Goal: Task Accomplishment & Management: Use online tool/utility

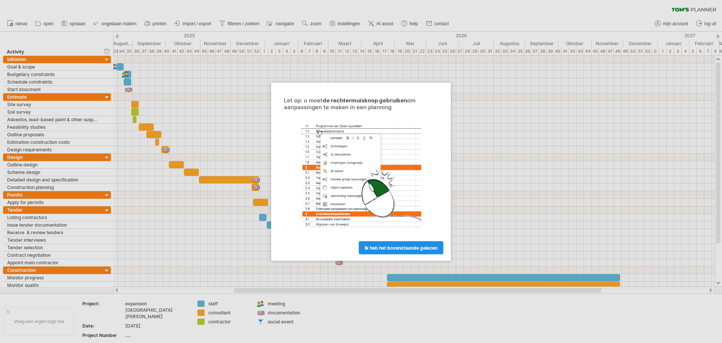
click at [384, 249] on span "ik heb het bovenstaande gelezen" at bounding box center [401, 247] width 73 height 6
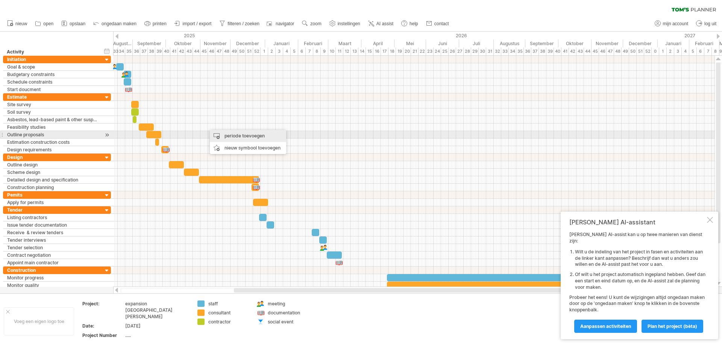
click at [232, 137] on div "periode toevoegen" at bounding box center [248, 136] width 76 height 12
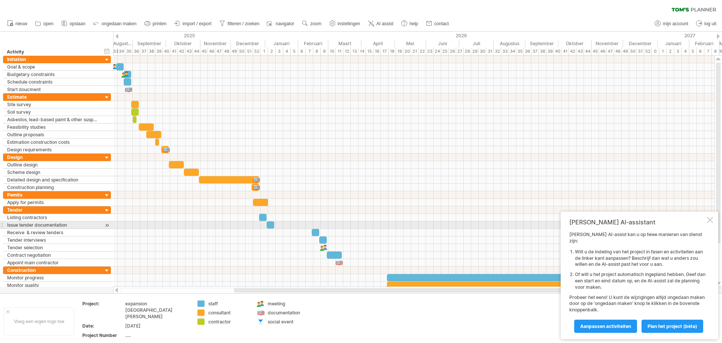
click at [710, 223] on div at bounding box center [710, 220] width 6 height 6
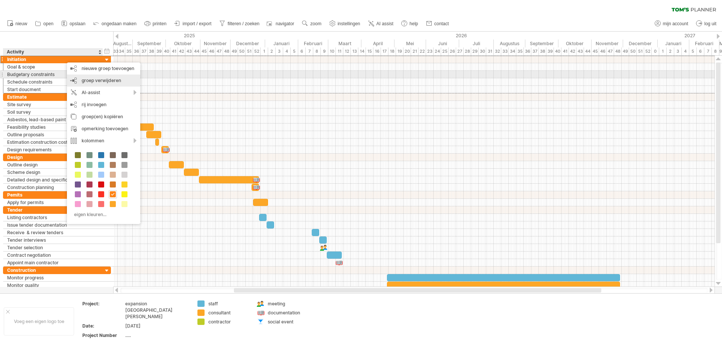
click at [88, 77] on span "groep verwijderen" at bounding box center [101, 80] width 39 height 6
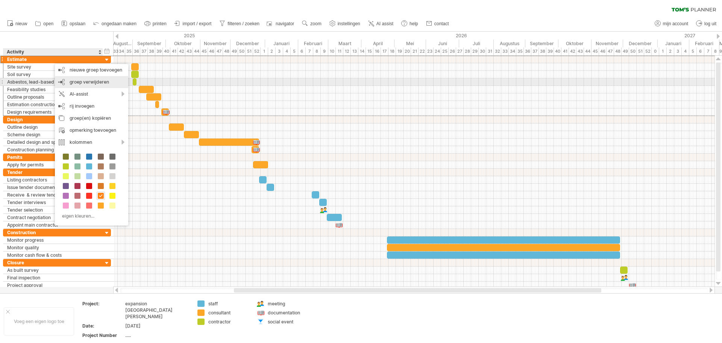
click at [81, 82] on span "groep verwijderen" at bounding box center [89, 82] width 39 height 6
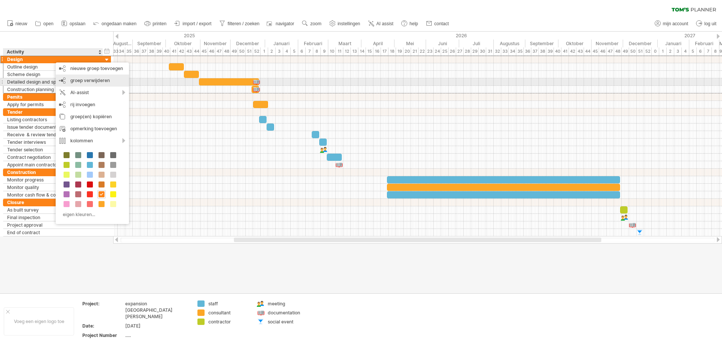
drag, startPoint x: 76, startPoint y: 80, endPoint x: 64, endPoint y: 71, distance: 15.0
click at [76, 80] on span "groep verwijderen" at bounding box center [89, 80] width 39 height 6
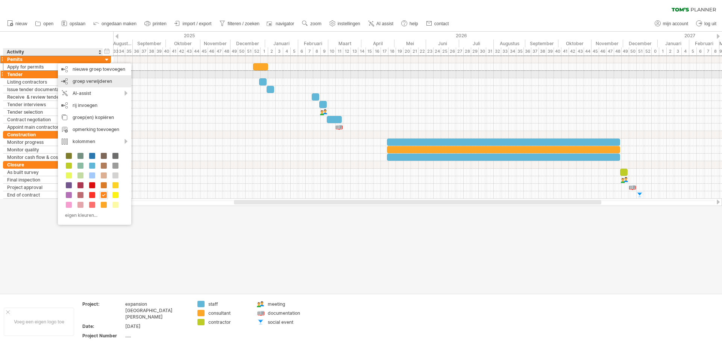
click at [80, 80] on span "groep verwijderen" at bounding box center [92, 81] width 39 height 6
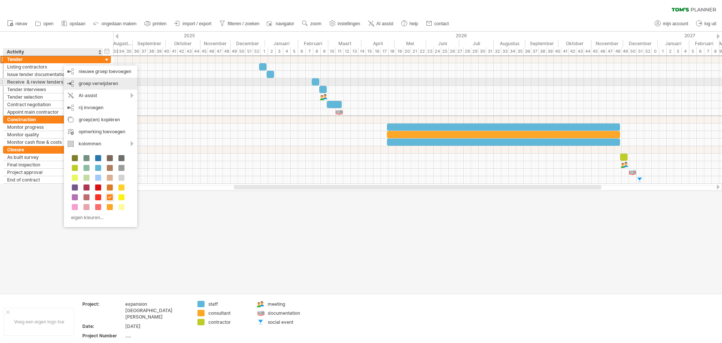
click at [88, 83] on span "groep verwijderen" at bounding box center [98, 83] width 39 height 6
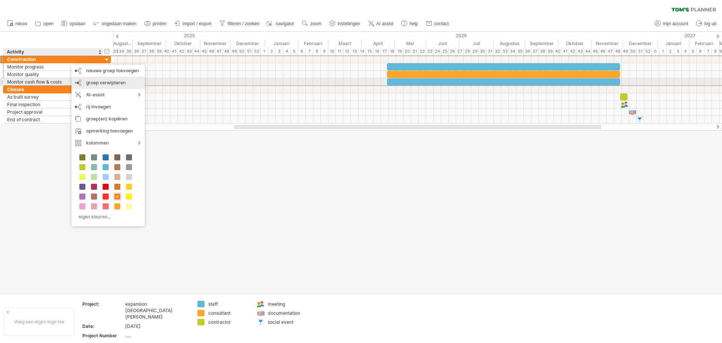
click at [97, 84] on span "groep verwijderen" at bounding box center [105, 83] width 39 height 6
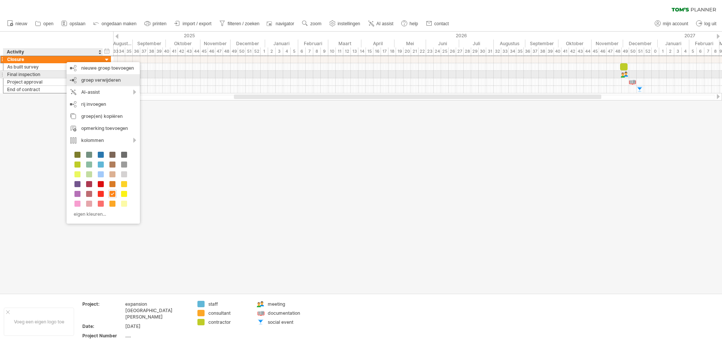
click at [92, 78] on span "groep verwijderen" at bounding box center [100, 80] width 39 height 6
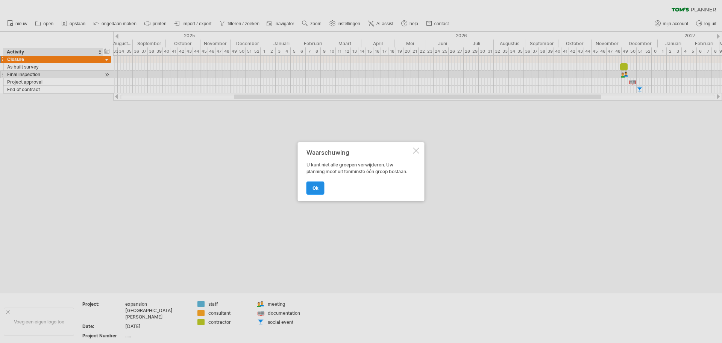
click at [316, 189] on span "ok" at bounding box center [316, 188] width 6 height 6
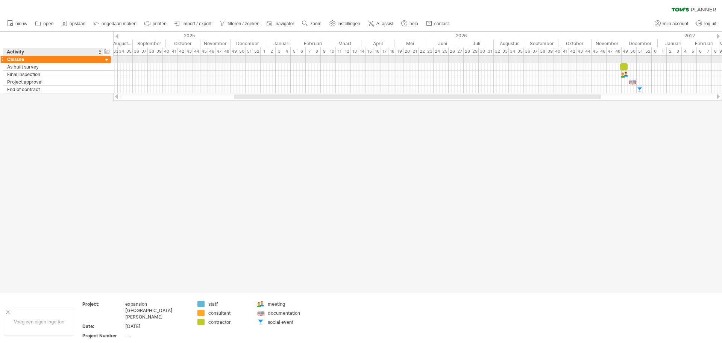
click at [20, 59] on div "Closure" at bounding box center [53, 59] width 92 height 7
click at [670, 21] on link "mijn account" at bounding box center [672, 24] width 38 height 10
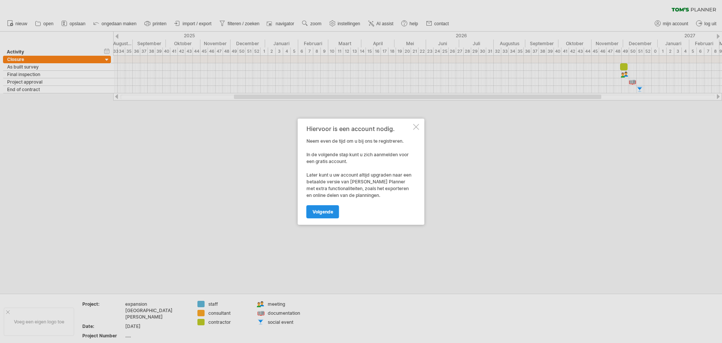
click at [324, 211] on span "volgende" at bounding box center [323, 212] width 21 height 6
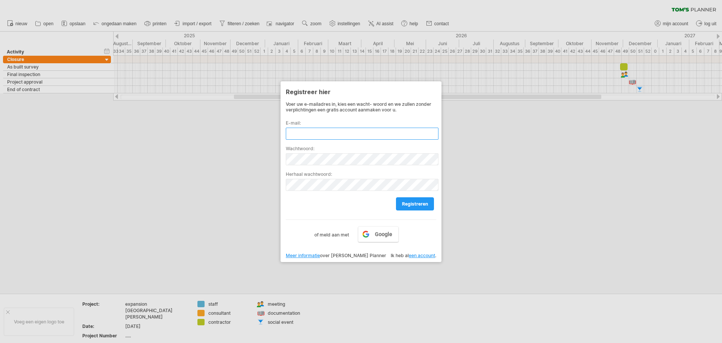
click at [304, 133] on input "text" at bounding box center [362, 133] width 153 height 12
type input "**********"
click at [408, 202] on span "registreren" at bounding box center [415, 204] width 26 height 6
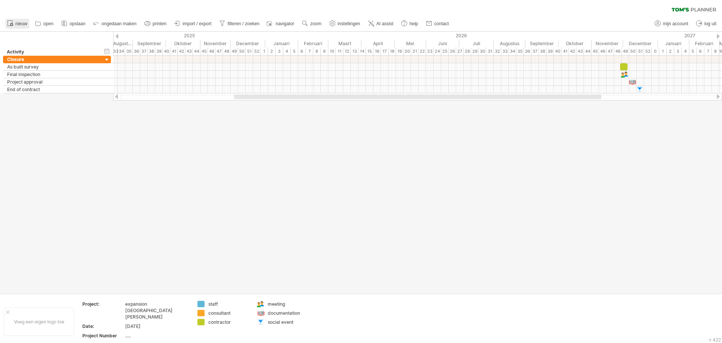
click at [18, 24] on span "nieuw" at bounding box center [21, 23] width 12 height 5
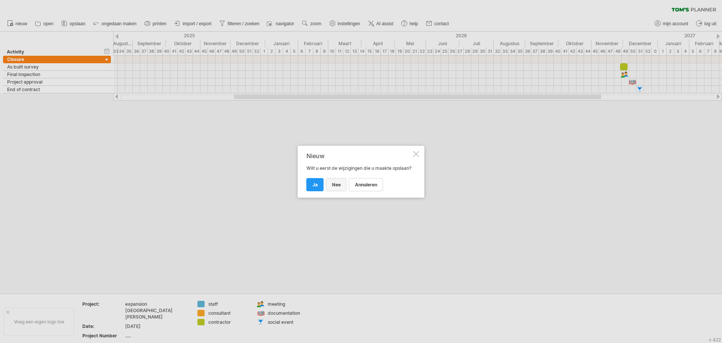
click at [329, 190] on link "nee" at bounding box center [336, 184] width 21 height 13
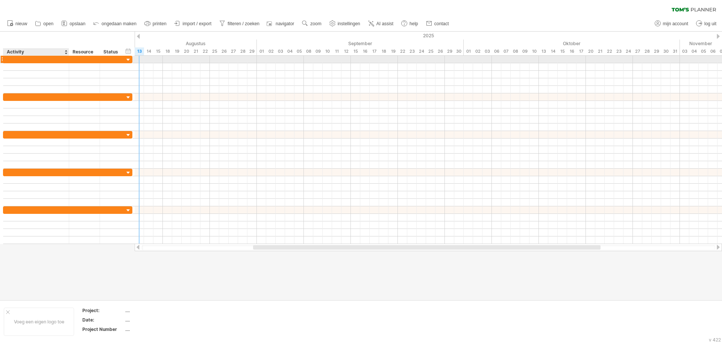
click at [26, 61] on div at bounding box center [36, 59] width 58 height 7
click at [29, 52] on div "Activity" at bounding box center [36, 52] width 58 height 8
click at [34, 59] on div at bounding box center [36, 59] width 58 height 7
click at [88, 53] on div "Resource" at bounding box center [84, 52] width 23 height 8
click at [96, 52] on div at bounding box center [96, 52] width 3 height 8
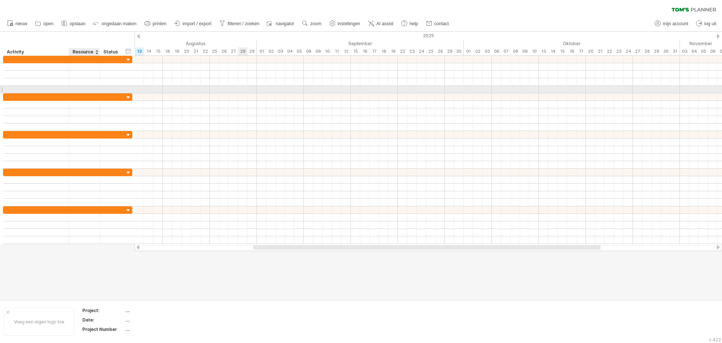
click at [246, 88] on div at bounding box center [428, 90] width 587 height 8
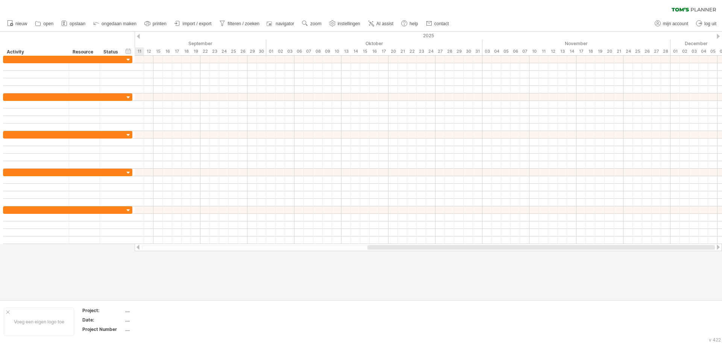
drag, startPoint x: 426, startPoint y: 246, endPoint x: 604, endPoint y: 249, distance: 178.7
click at [604, 249] on div at bounding box center [428, 247] width 573 height 5
click at [128, 309] on div "...." at bounding box center [156, 310] width 63 height 6
click at [669, 22] on span "mijn account" at bounding box center [675, 23] width 25 height 5
type input "**********"
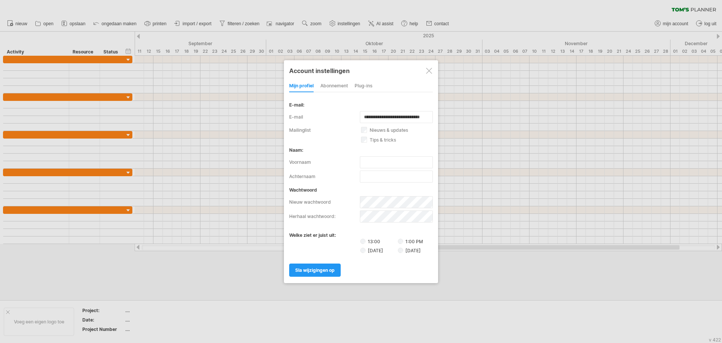
click at [337, 83] on div "abonnement" at bounding box center [333, 86] width 27 height 12
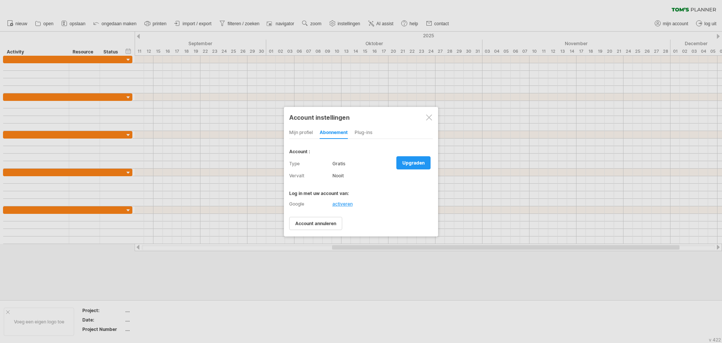
click at [363, 132] on div "Plug-ins" at bounding box center [364, 133] width 18 height 12
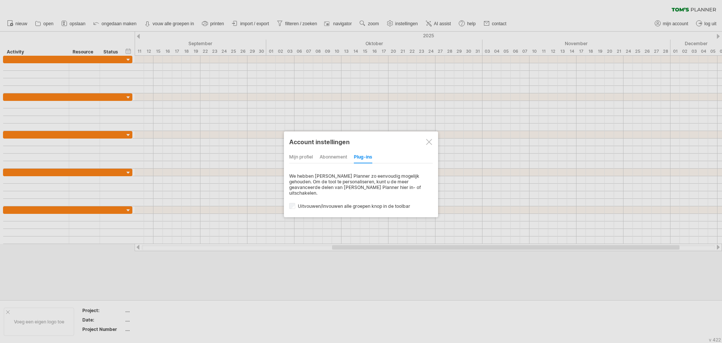
click at [302, 159] on div "mijn profiel" at bounding box center [301, 157] width 24 height 12
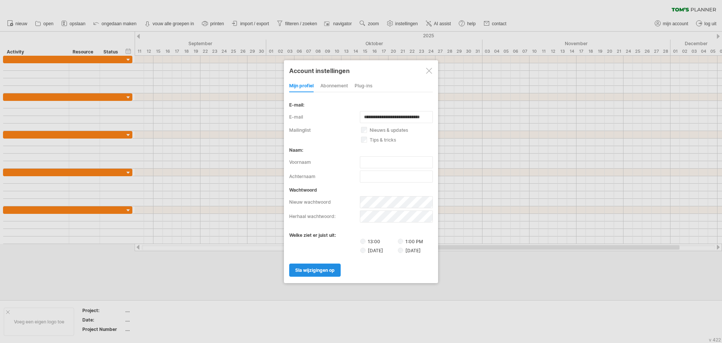
click at [324, 273] on link "sla wijzigingen op" at bounding box center [315, 269] width 52 height 13
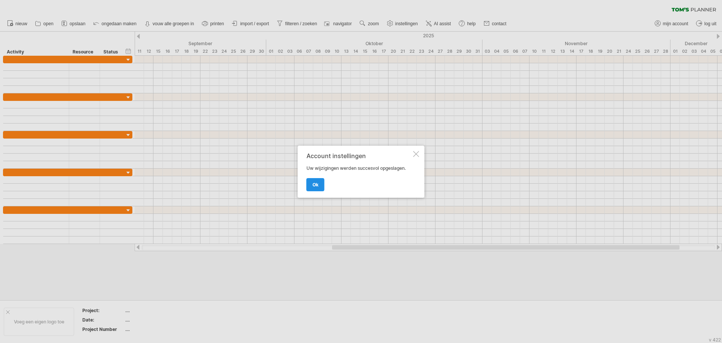
click at [317, 181] on link "ok" at bounding box center [315, 184] width 18 height 13
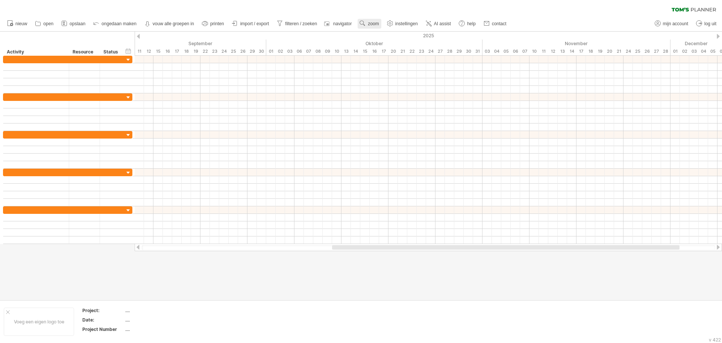
click at [372, 24] on span "zoom" at bounding box center [373, 23] width 11 height 5
click at [397, 34] on div "Maand" at bounding box center [397, 33] width 42 height 12
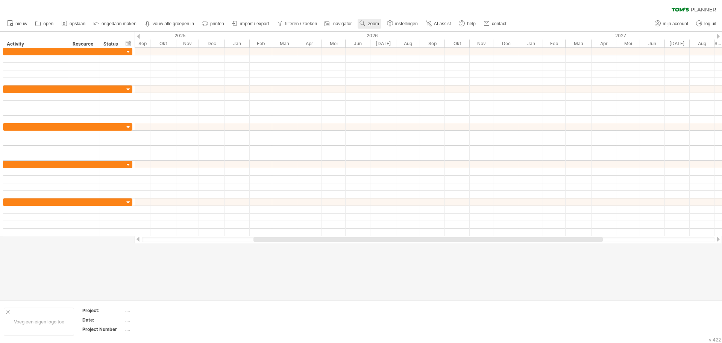
click at [366, 24] on use at bounding box center [363, 24] width 8 height 8
click at [385, 44] on div "Week" at bounding box center [391, 46] width 42 height 12
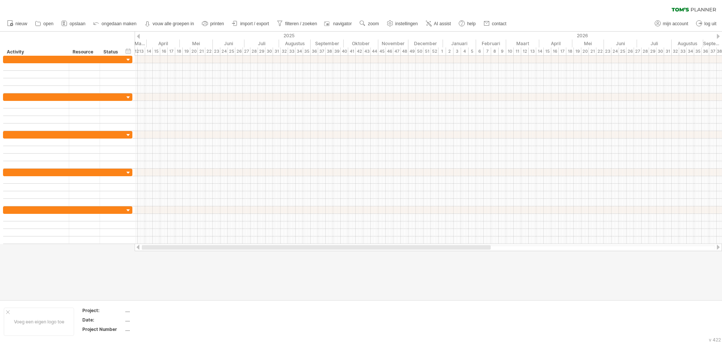
drag, startPoint x: 443, startPoint y: 247, endPoint x: 306, endPoint y: 256, distance: 137.6
click at [306, 256] on div "Probeert verbinding te maken met [DOMAIN_NAME] Opnieuw verbonden 0% wissen filt…" at bounding box center [361, 171] width 722 height 343
click at [14, 60] on div at bounding box center [36, 59] width 58 height 7
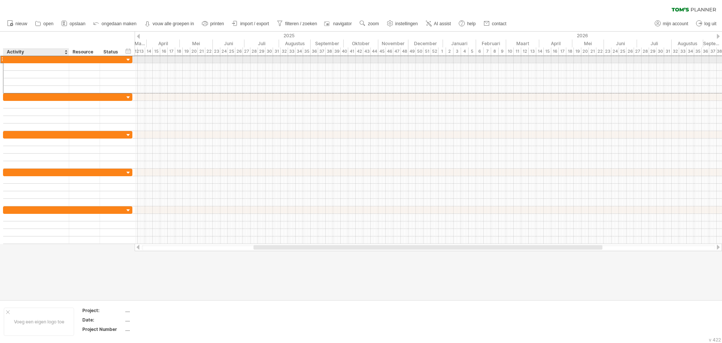
click at [38, 60] on div at bounding box center [36, 59] width 58 height 7
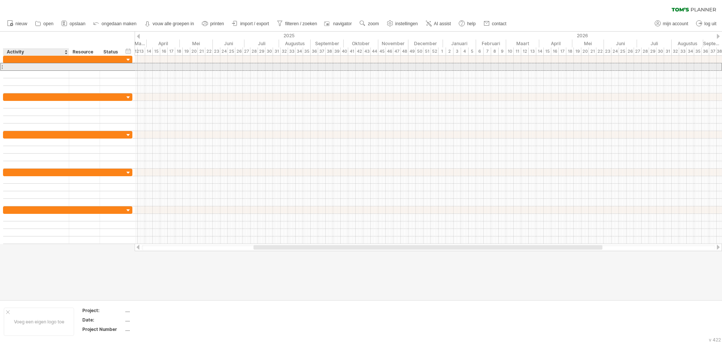
click at [27, 66] on div at bounding box center [36, 66] width 58 height 7
type input "**********"
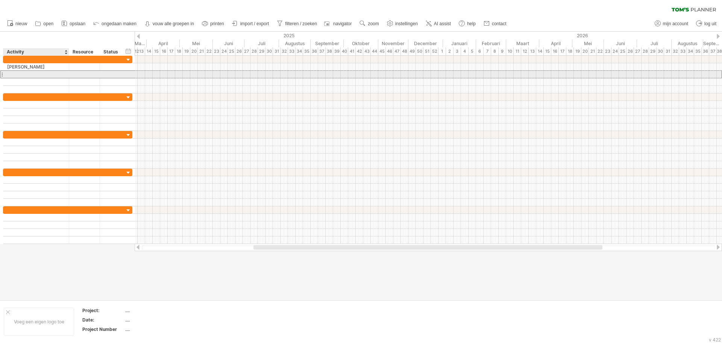
click at [29, 73] on div at bounding box center [36, 74] width 58 height 7
click at [16, 74] on input "**********" at bounding box center [36, 74] width 58 height 7
click at [15, 74] on input "**********" at bounding box center [36, 74] width 58 height 7
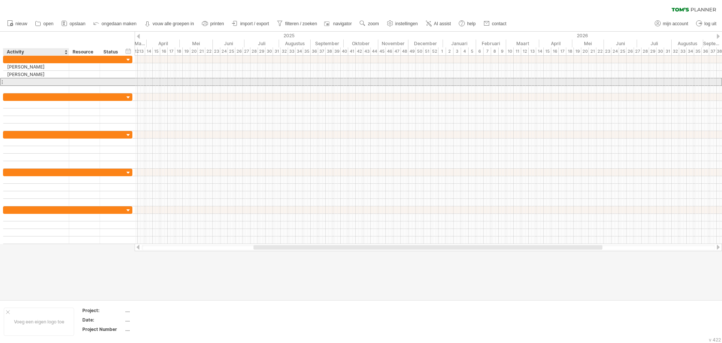
click at [20, 83] on div at bounding box center [36, 81] width 58 height 7
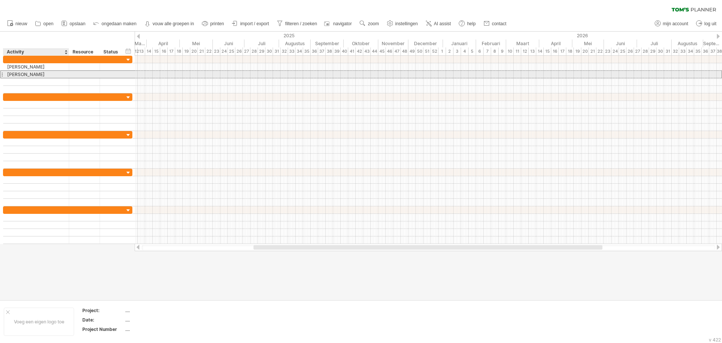
click at [15, 74] on div "[PERSON_NAME]" at bounding box center [36, 74] width 58 height 7
type input "**********"
click at [17, 81] on div at bounding box center [36, 81] width 58 height 7
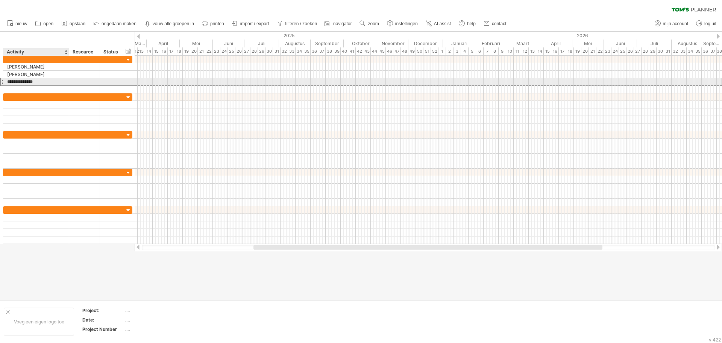
type input "**********"
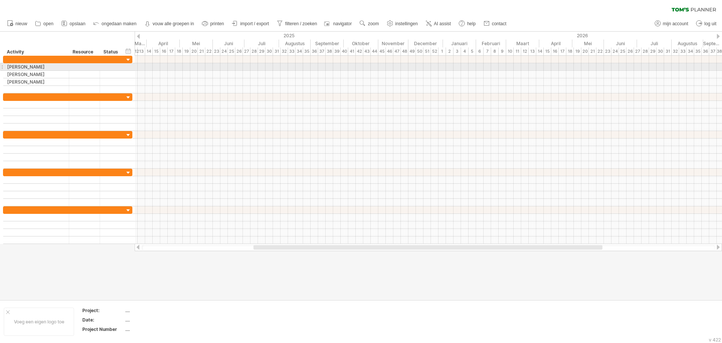
click at [156, 67] on div at bounding box center [428, 67] width 587 height 8
click at [182, 77] on div "periode toevoegen" at bounding box center [198, 77] width 76 height 12
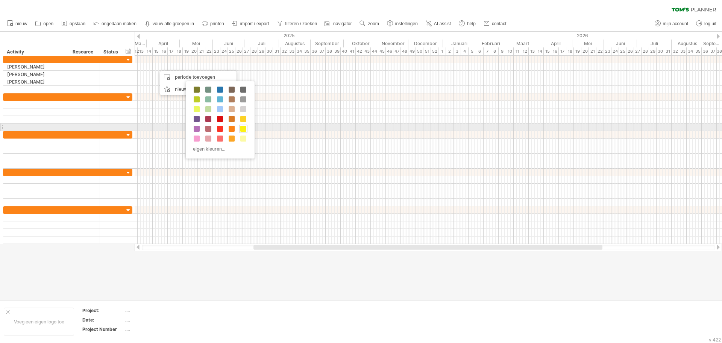
click at [242, 129] on span at bounding box center [243, 129] width 6 height 6
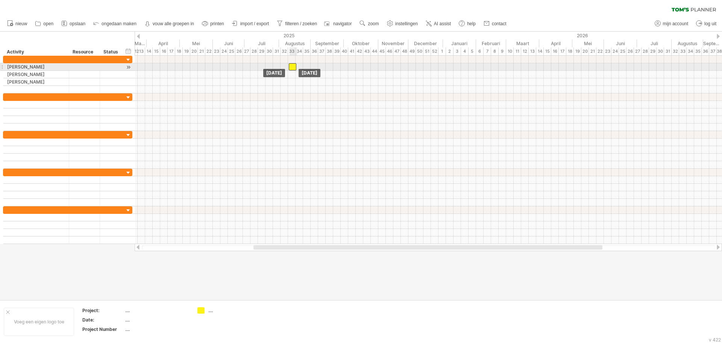
drag, startPoint x: 160, startPoint y: 68, endPoint x: 293, endPoint y: 67, distance: 132.4
click at [293, 67] on div at bounding box center [293, 66] width 8 height 7
drag, startPoint x: 295, startPoint y: 66, endPoint x: 346, endPoint y: 66, distance: 51.5
click at [346, 66] on div at bounding box center [318, 66] width 59 height 7
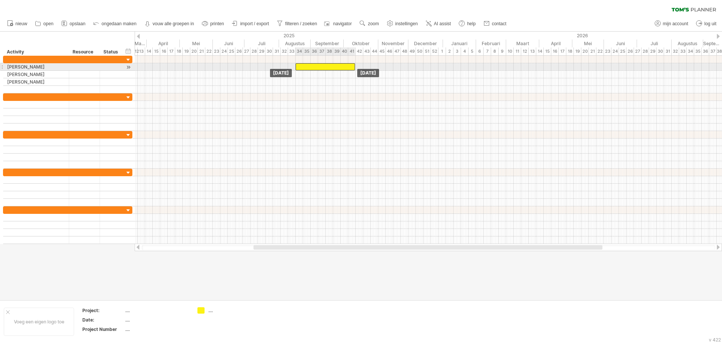
drag, startPoint x: 319, startPoint y: 67, endPoint x: 326, endPoint y: 67, distance: 6.4
click at [326, 67] on div at bounding box center [325, 66] width 59 height 7
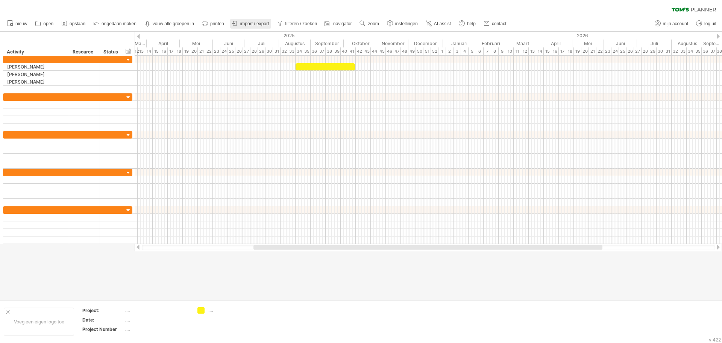
click at [254, 22] on span "import / export" at bounding box center [254, 23] width 29 height 5
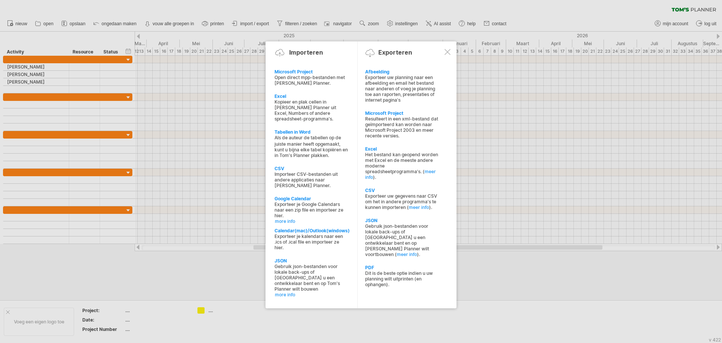
click at [407, 22] on div at bounding box center [361, 171] width 722 height 343
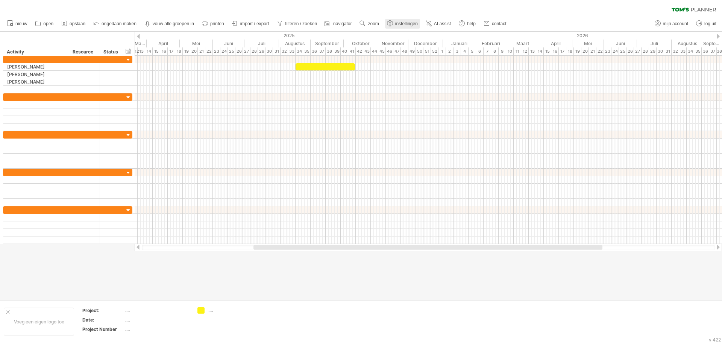
click at [407, 22] on span "instellingen" at bounding box center [406, 23] width 23 height 5
select select "*"
select select "**"
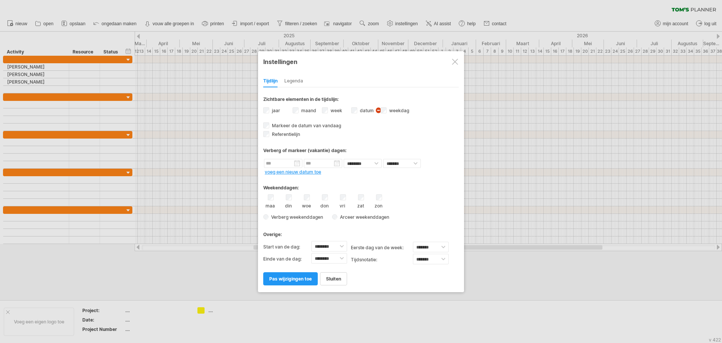
click at [293, 79] on div "Legenda" at bounding box center [293, 81] width 19 height 12
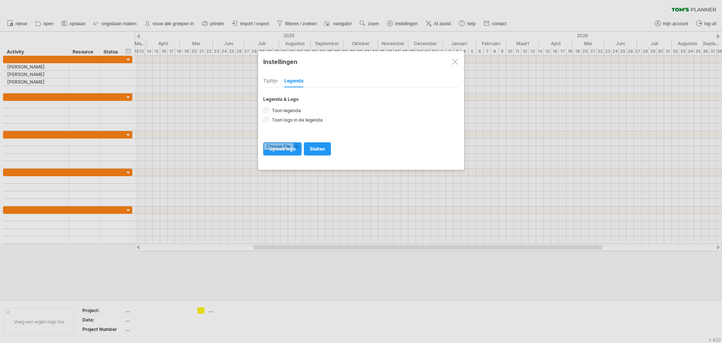
click at [272, 80] on div "Tijdlijn" at bounding box center [270, 81] width 14 height 12
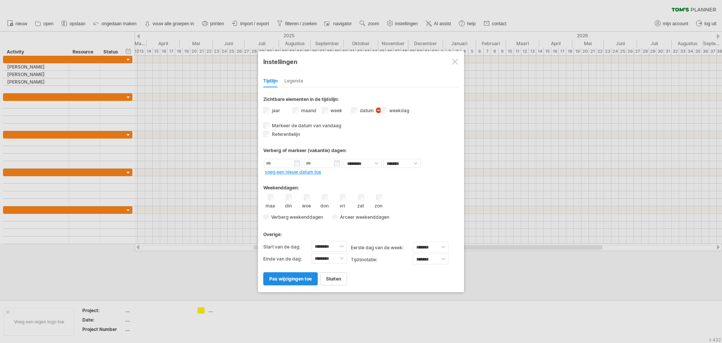
click at [285, 279] on span "pas wijzigingen toe" at bounding box center [290, 279] width 42 height 6
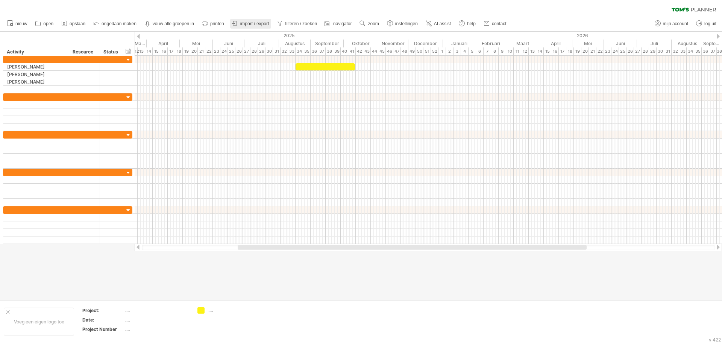
click at [262, 23] on span "import / export" at bounding box center [254, 23] width 29 height 5
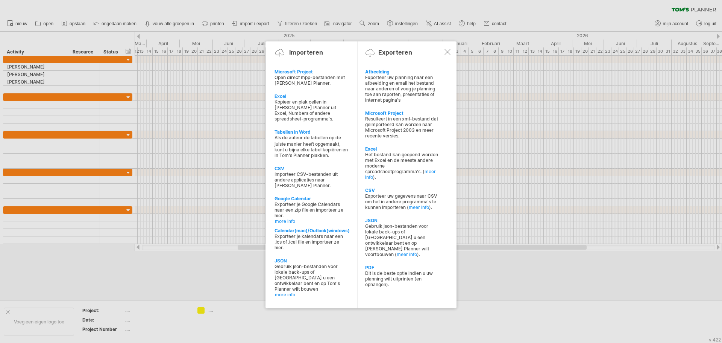
click at [447, 50] on div at bounding box center [448, 52] width 6 height 6
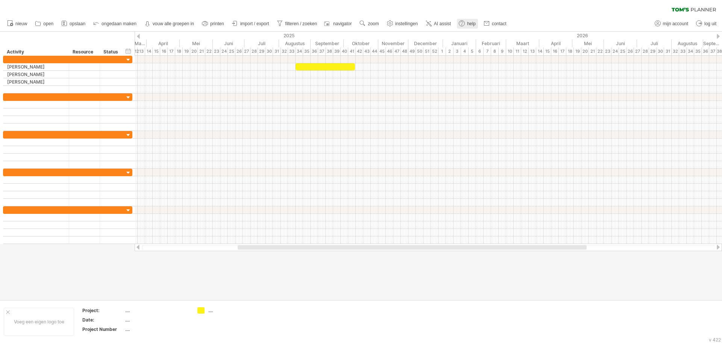
click at [471, 23] on span "help" at bounding box center [471, 23] width 9 height 5
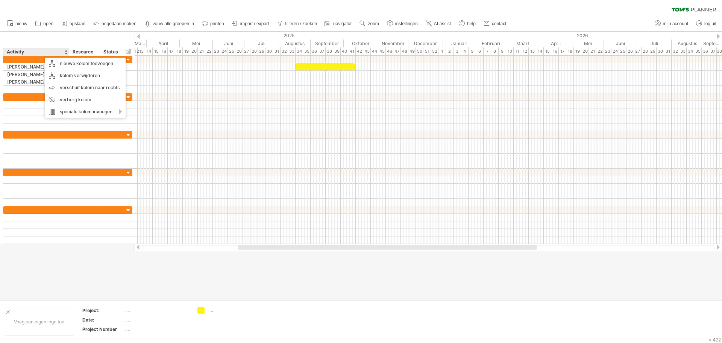
click at [47, 36] on div "verberg start/eind/duur toon start/eind/duur ******** Activity ******** Resourc…" at bounding box center [67, 44] width 135 height 24
click at [61, 68] on div "kolom verwijderen" at bounding box center [83, 73] width 80 height 12
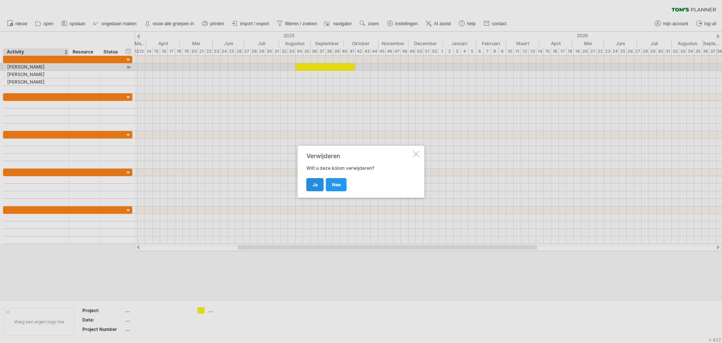
click at [314, 184] on span "ja" at bounding box center [315, 185] width 5 height 6
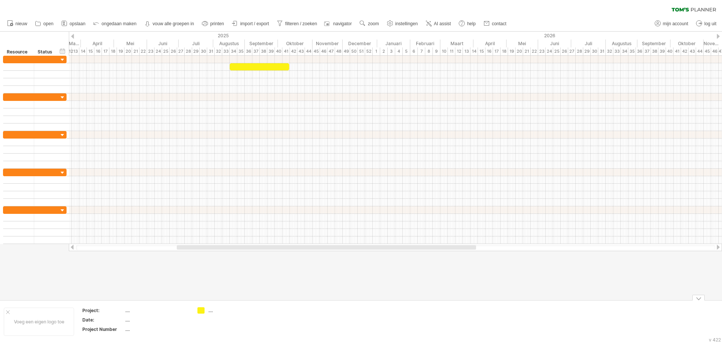
click at [128, 311] on div "...." at bounding box center [156, 310] width 63 height 6
type input "******"
click at [135, 308] on div "DP2047" at bounding box center [156, 310] width 63 height 6
drag, startPoint x: 142, startPoint y: 309, endPoint x: 99, endPoint y: 309, distance: 42.9
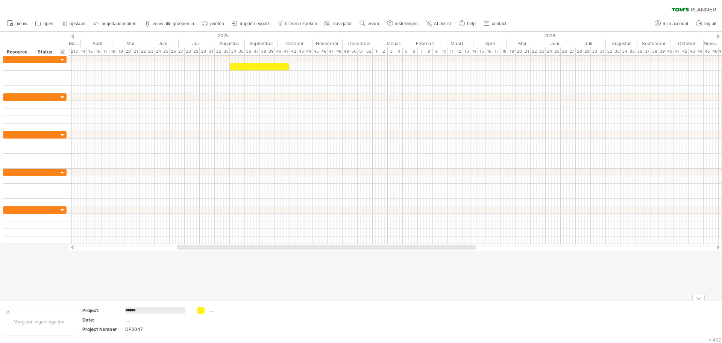
click at [99, 309] on tr "Project: ******" at bounding box center [135, 311] width 107 height 9
type input "*****"
click at [301, 317] on td at bounding box center [282, 321] width 59 height 29
click at [263, 67] on div at bounding box center [259, 66] width 59 height 7
click at [267, 67] on div at bounding box center [259, 66] width 59 height 7
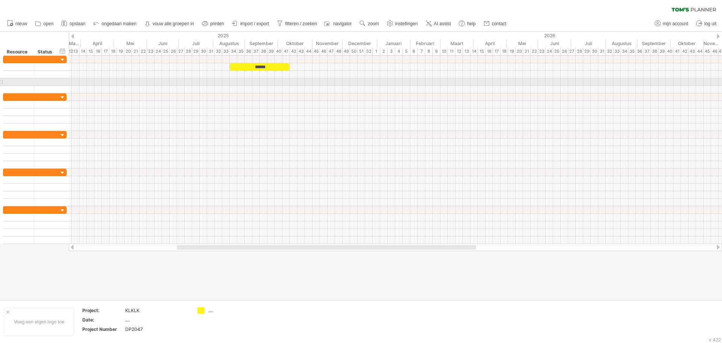
click at [266, 85] on div at bounding box center [395, 82] width 653 height 8
click at [63, 51] on div "verberg start/eind/duur toon start/eind/duur" at bounding box center [62, 51] width 7 height 8
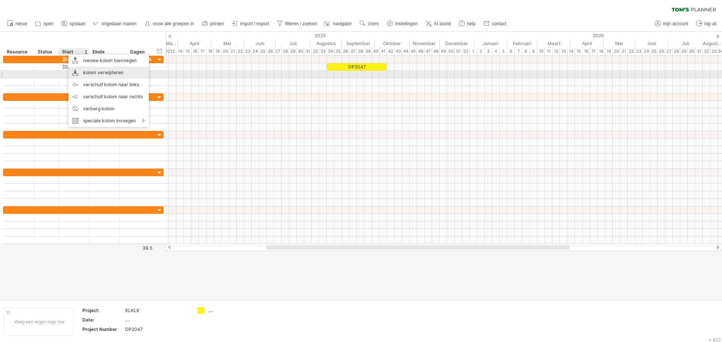
click at [85, 73] on div "kolom verwijderen" at bounding box center [108, 73] width 80 height 12
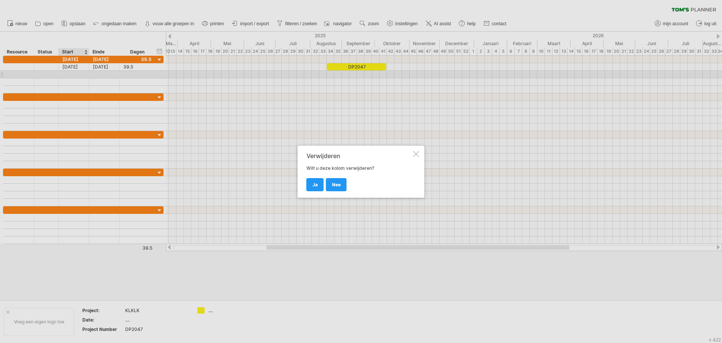
click at [415, 155] on div at bounding box center [416, 154] width 6 height 6
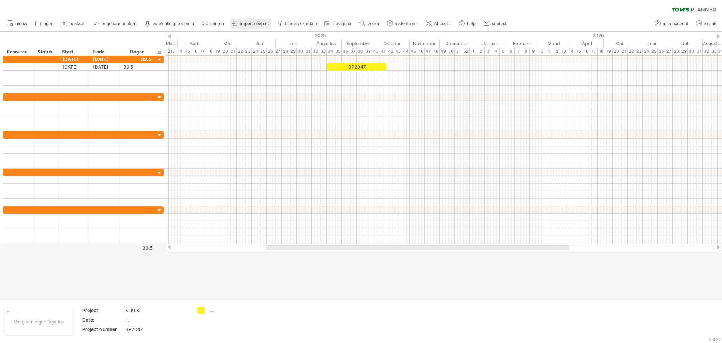
click at [247, 23] on span "import / export" at bounding box center [254, 23] width 29 height 5
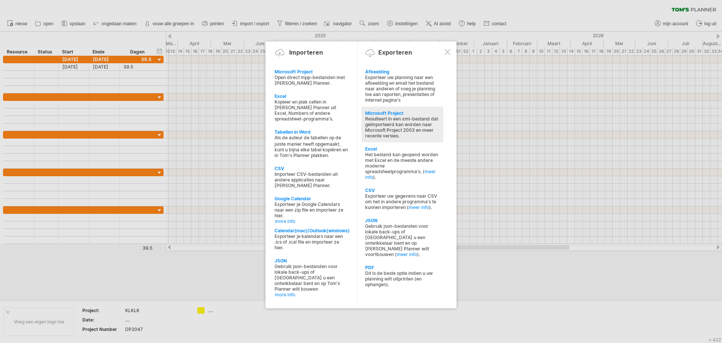
click at [385, 121] on div "Resulteert in een xml-bestand dat geïmporteerd kan worden naar Microsoft Projec…" at bounding box center [402, 127] width 74 height 23
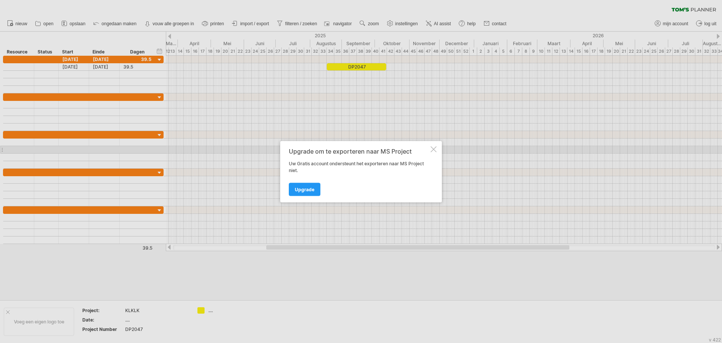
click at [432, 147] on div at bounding box center [434, 149] width 6 height 6
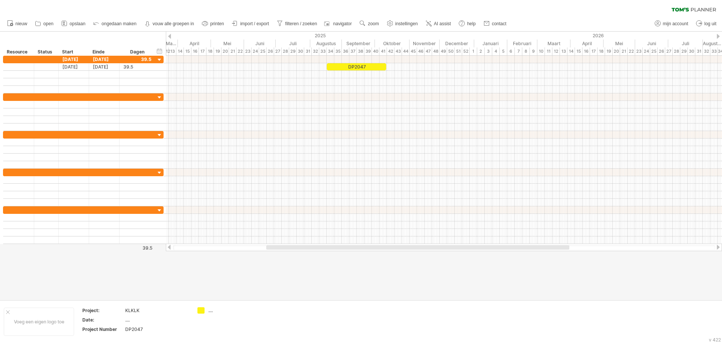
click at [261, 273] on div at bounding box center [361, 166] width 722 height 268
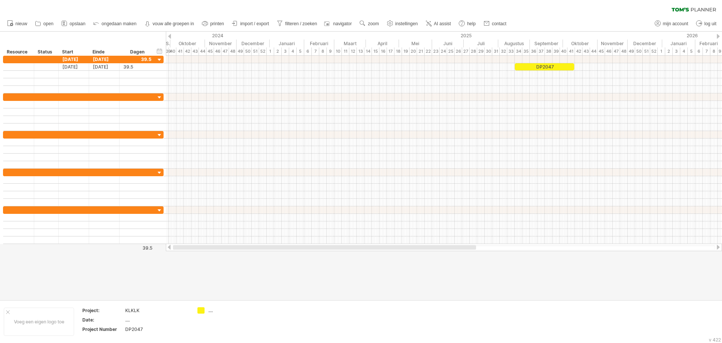
drag, startPoint x: 283, startPoint y: 248, endPoint x: 176, endPoint y: 249, distance: 107.6
click at [176, 249] on div at bounding box center [324, 247] width 303 height 5
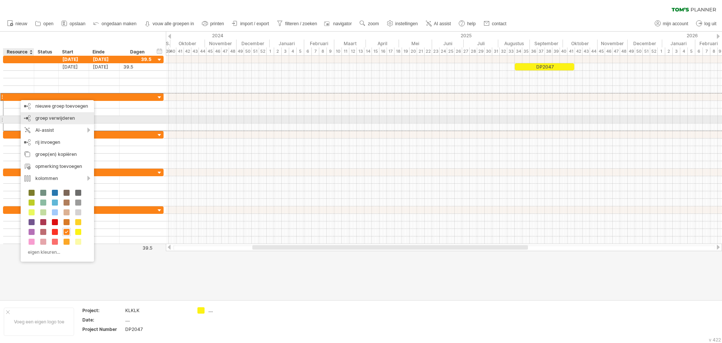
click at [41, 118] on span "groep verwijderen" at bounding box center [54, 118] width 39 height 6
click at [41, 120] on span "groep verwijderen" at bounding box center [55, 118] width 39 height 6
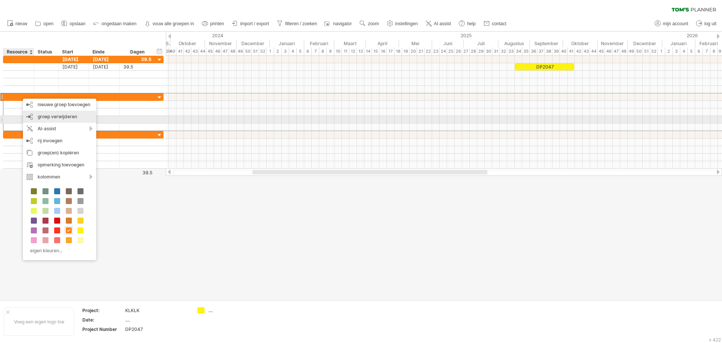
click at [47, 118] on span "groep verwijderen" at bounding box center [57, 117] width 39 height 6
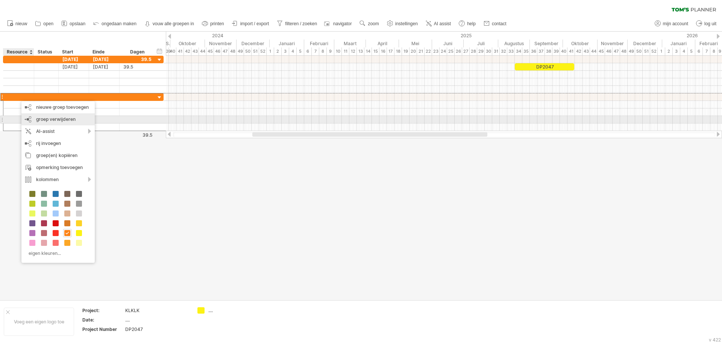
click at [43, 120] on span "groep verwijderen" at bounding box center [55, 119] width 39 height 6
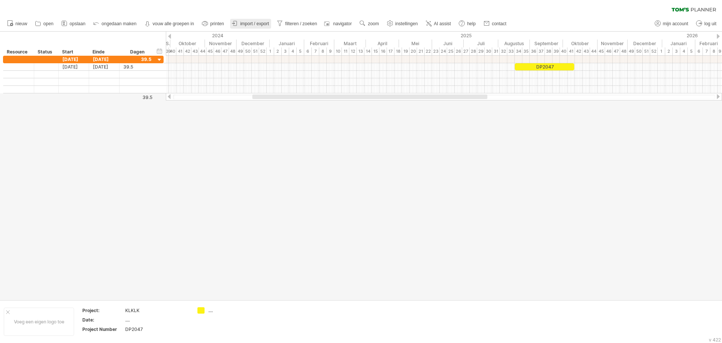
click at [253, 23] on span "import / export" at bounding box center [254, 23] width 29 height 5
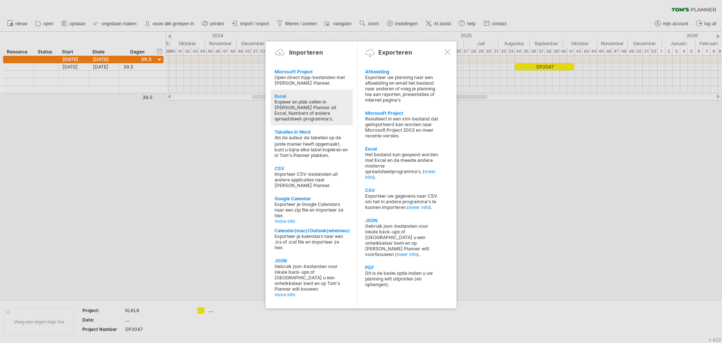
click at [320, 109] on div "Kopieer en plak cellen in [PERSON_NAME] Planner uit Excel, Numbers of andere sp…" at bounding box center [312, 110] width 74 height 23
type textarea "**********"
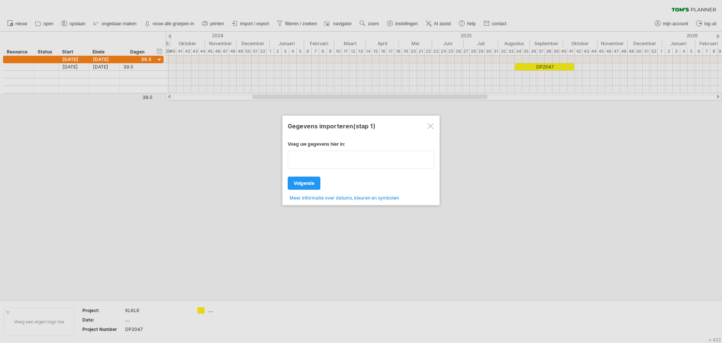
click at [318, 156] on textarea at bounding box center [361, 159] width 147 height 18
paste textarea "**********"
type textarea "**********"
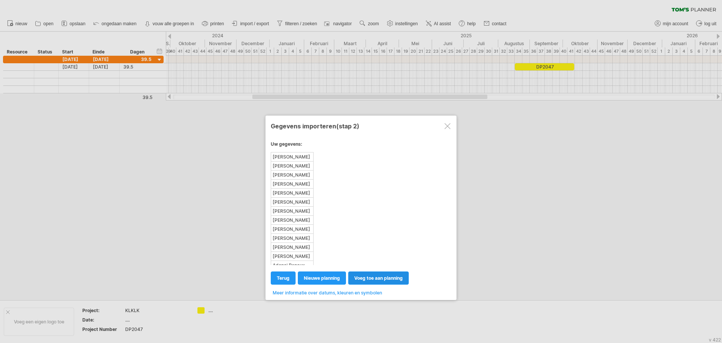
click at [367, 279] on span "voeg toe aan planning" at bounding box center [378, 278] width 49 height 6
select select "********"
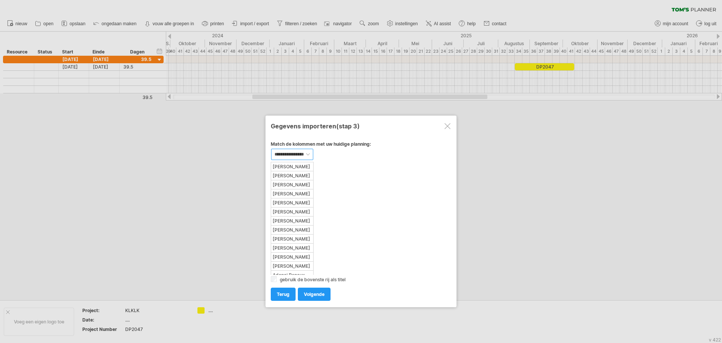
click at [307, 154] on select "**********" at bounding box center [292, 154] width 42 height 11
click at [271, 149] on select "**********" at bounding box center [292, 154] width 42 height 11
click at [313, 294] on span "Volgende" at bounding box center [314, 294] width 21 height 6
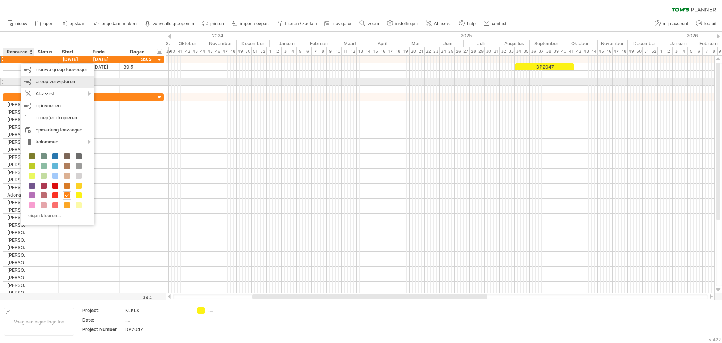
click at [45, 80] on span "groep verwijderen" at bounding box center [55, 82] width 39 height 6
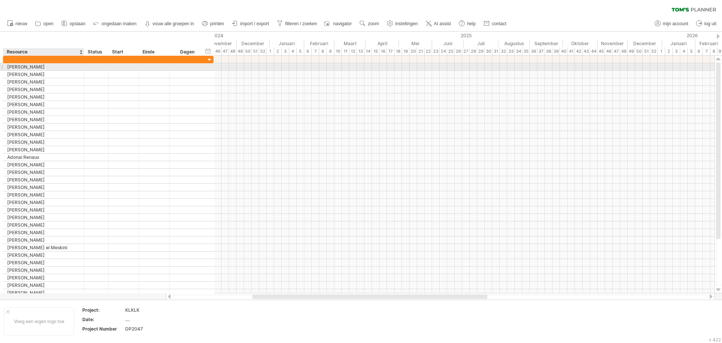
drag, startPoint x: 33, startPoint y: 69, endPoint x: 83, endPoint y: 63, distance: 50.3
click at [83, 63] on div at bounding box center [83, 67] width 4 height 8
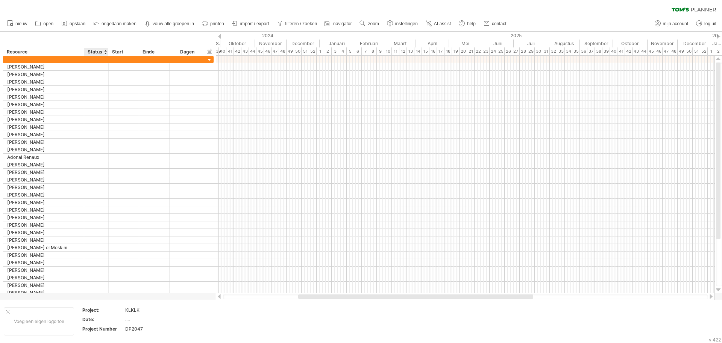
click at [94, 52] on div "Status" at bounding box center [96, 52] width 17 height 8
click at [121, 61] on div "nieuwe kolom toevoegen" at bounding box center [139, 62] width 80 height 12
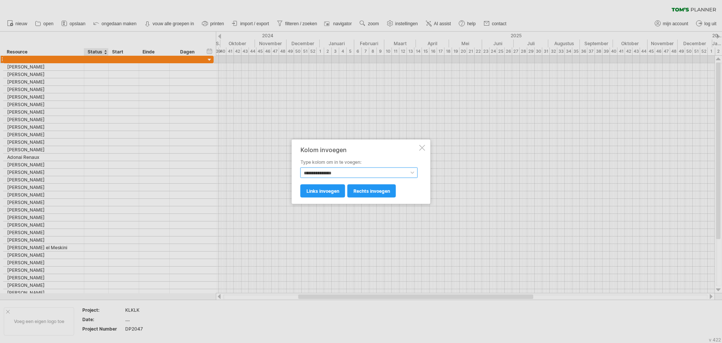
click at [325, 173] on select "**********" at bounding box center [358, 172] width 117 height 11
click at [300, 167] on select "**********" at bounding box center [358, 172] width 117 height 11
click at [327, 192] on span "links invoegen" at bounding box center [322, 191] width 33 height 6
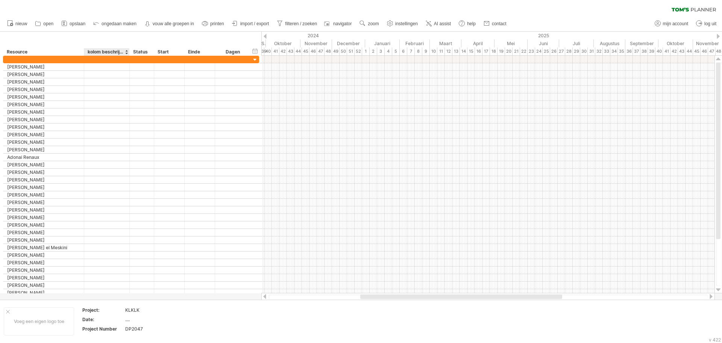
click at [90, 52] on div "kolom beschrijving" at bounding box center [107, 52] width 38 height 8
type input "*"
type input "**********"
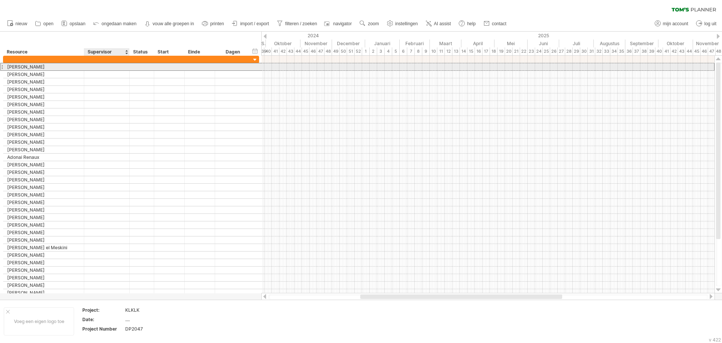
click at [95, 68] on div at bounding box center [107, 66] width 38 height 7
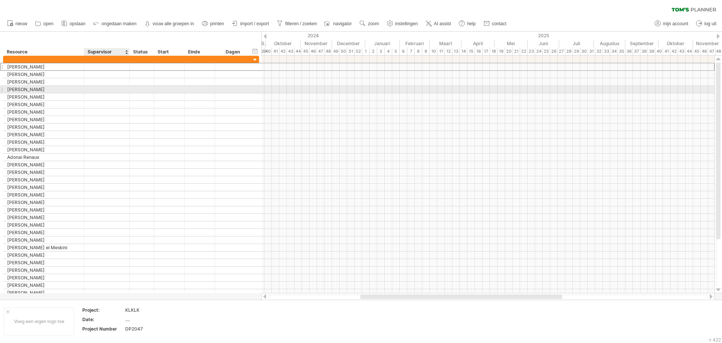
click at [108, 89] on div at bounding box center [107, 89] width 38 height 7
type input "***"
click at [105, 98] on div at bounding box center [107, 96] width 38 height 7
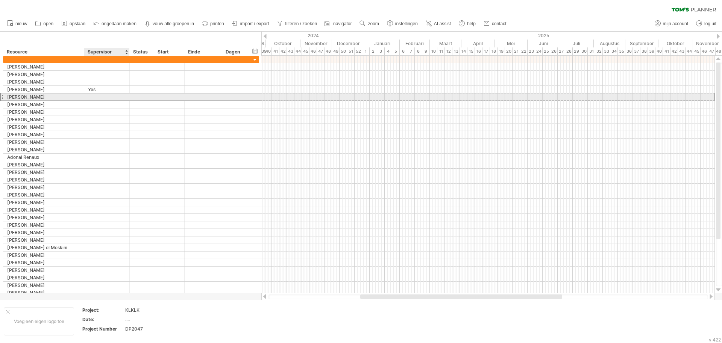
paste input "***"
type input "***"
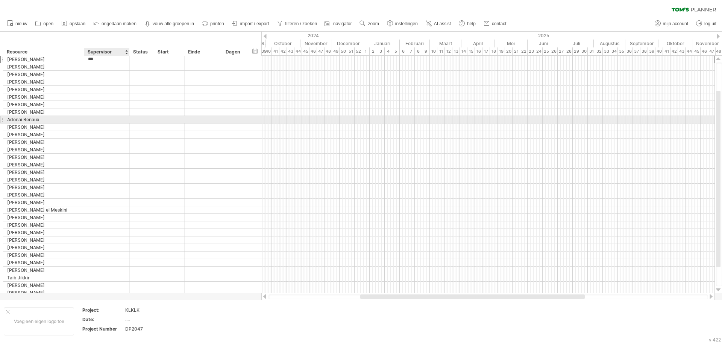
click at [103, 122] on div at bounding box center [107, 119] width 38 height 7
paste input "***"
type input "***"
click at [103, 126] on div at bounding box center [107, 126] width 38 height 7
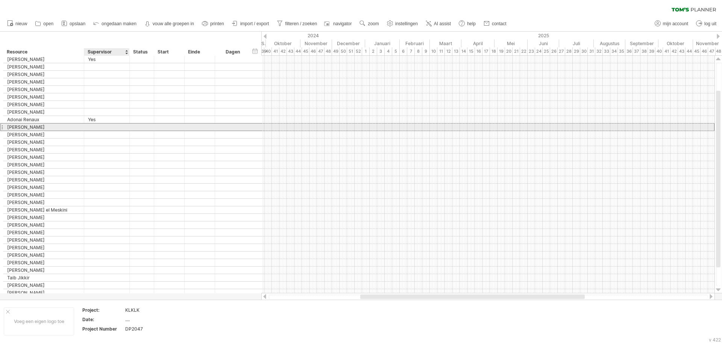
paste input "***"
type input "***"
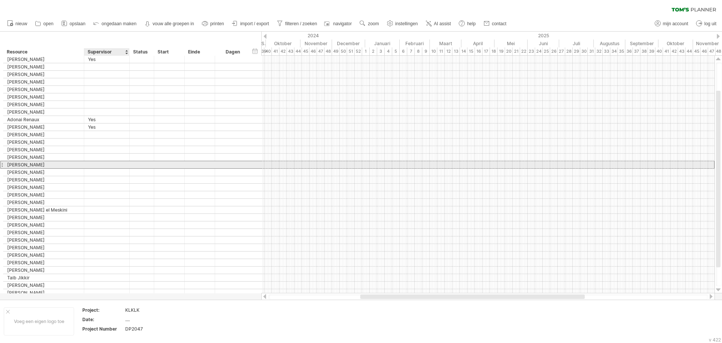
click at [96, 164] on div at bounding box center [107, 164] width 38 height 7
paste input "***"
type input "***"
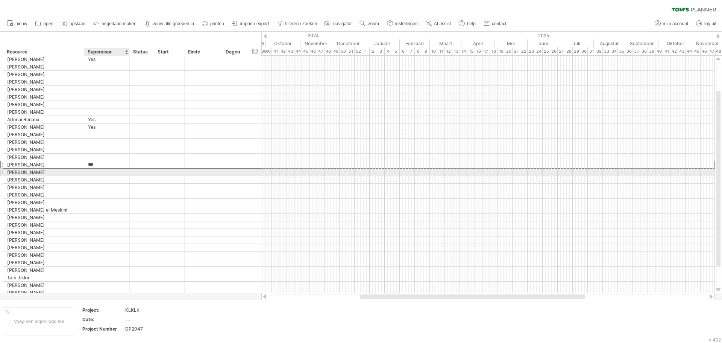
click at [94, 171] on div at bounding box center [107, 171] width 38 height 7
paste input "***"
type input "***"
click at [93, 179] on div at bounding box center [107, 179] width 38 height 7
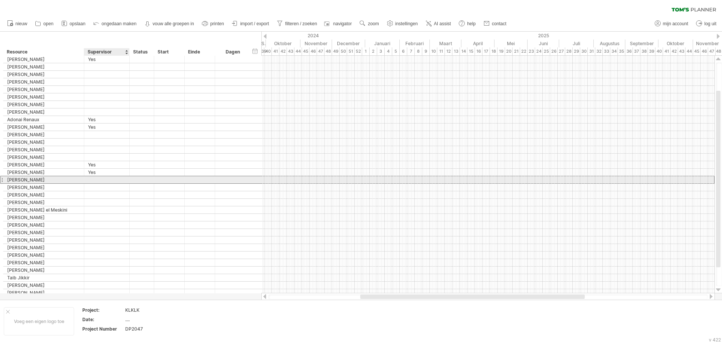
paste input "***"
type input "***"
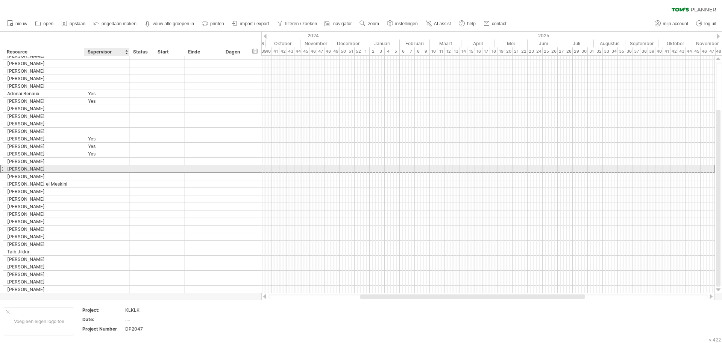
click at [94, 168] on div at bounding box center [107, 168] width 38 height 7
paste input "***"
type input "***"
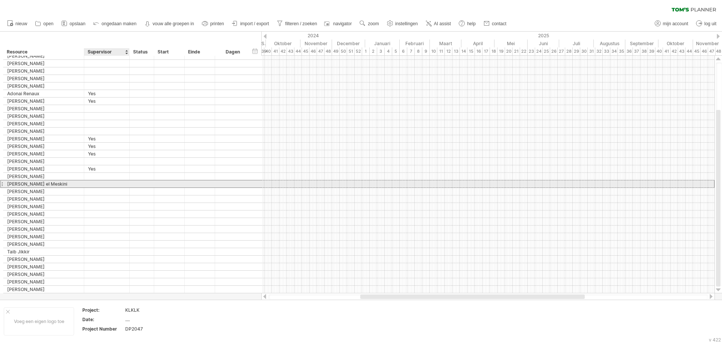
click at [95, 186] on div at bounding box center [107, 183] width 38 height 7
paste input "***"
type input "***"
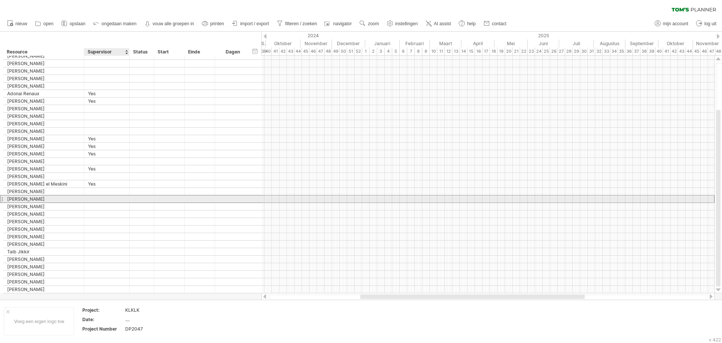
click at [94, 197] on div at bounding box center [107, 198] width 38 height 7
paste input "***"
type input "***"
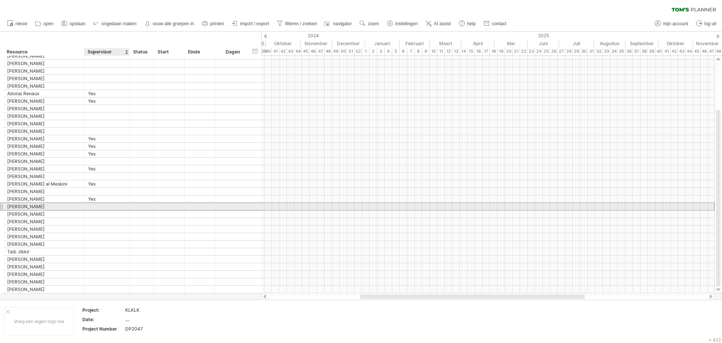
click at [93, 205] on div at bounding box center [107, 206] width 38 height 7
paste input "***"
type input "***"
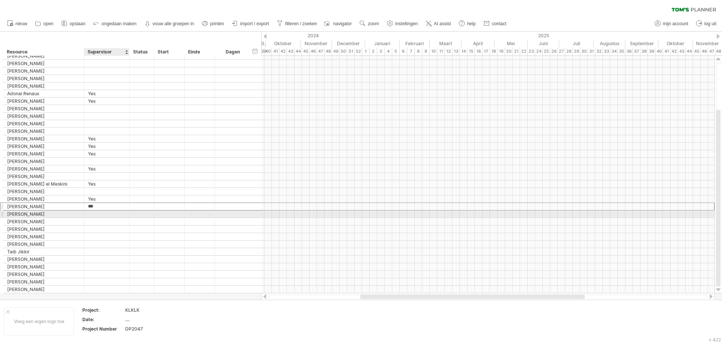
click at [93, 213] on div at bounding box center [107, 213] width 38 height 7
paste input "***"
type input "***"
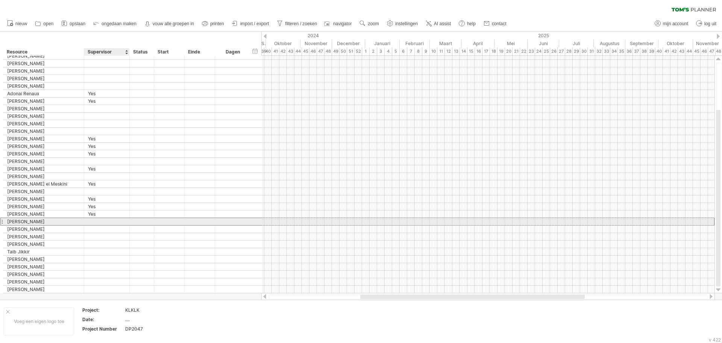
click at [93, 220] on div at bounding box center [107, 221] width 38 height 7
paste input "***"
type input "***"
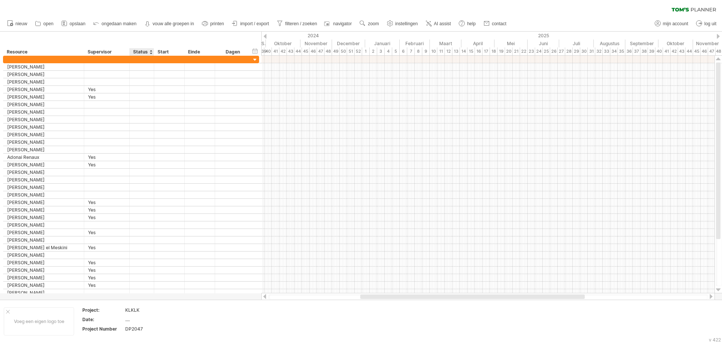
click at [142, 52] on div "Status" at bounding box center [141, 52] width 17 height 8
click at [82, 52] on div at bounding box center [80, 52] width 3 height 8
click at [111, 60] on div "sorteer deze kolom" at bounding box center [116, 61] width 62 height 12
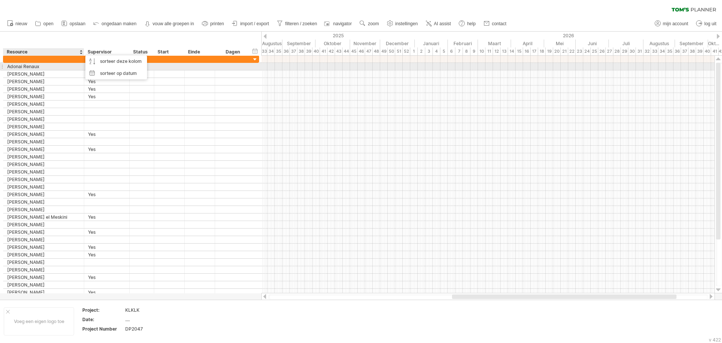
click at [162, 64] on div at bounding box center [169, 66] width 30 height 7
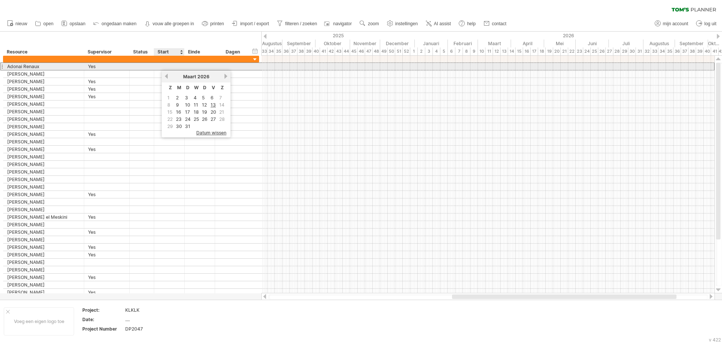
click at [161, 66] on div at bounding box center [169, 66] width 30 height 7
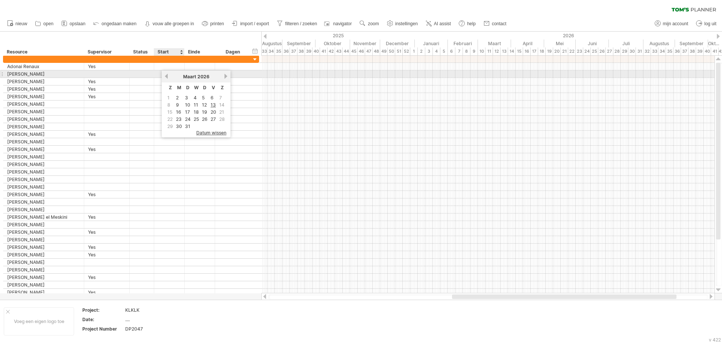
click at [165, 77] on link "vorige" at bounding box center [167, 76] width 6 height 6
click at [166, 77] on link "vorige" at bounding box center [167, 76] width 6 height 6
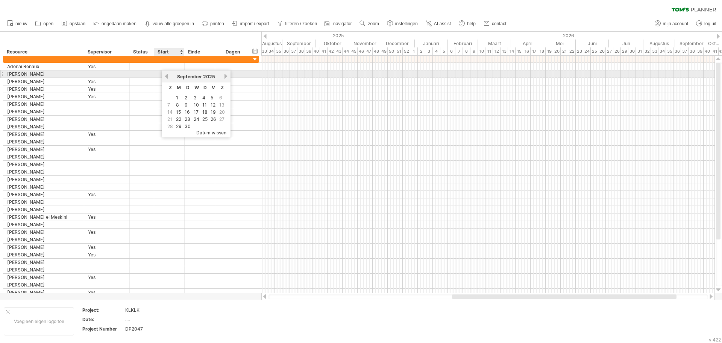
click at [166, 77] on link "vorige" at bounding box center [167, 76] width 6 height 6
click at [197, 124] on link "30" at bounding box center [197, 126] width 8 height 7
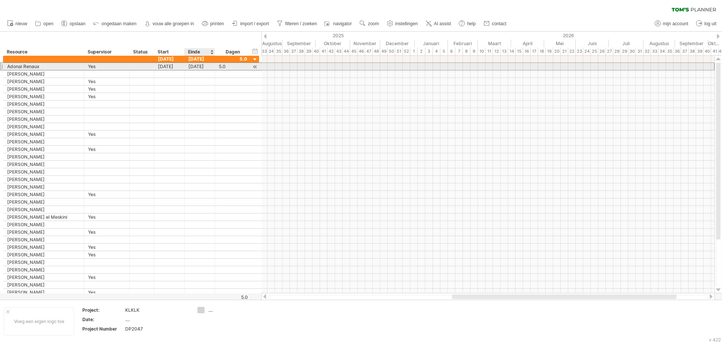
click at [190, 66] on div "[DATE]" at bounding box center [200, 66] width 30 height 7
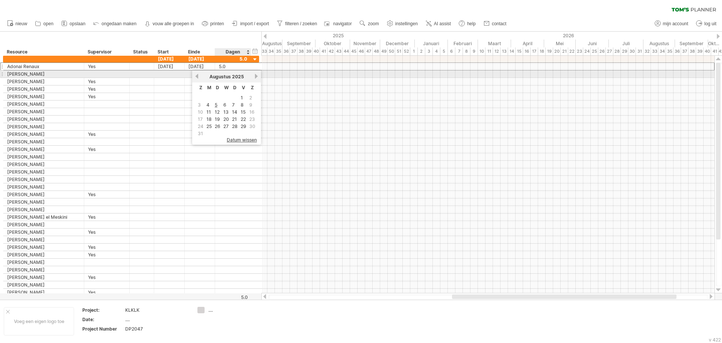
click at [255, 77] on link "volgende" at bounding box center [256, 76] width 6 height 6
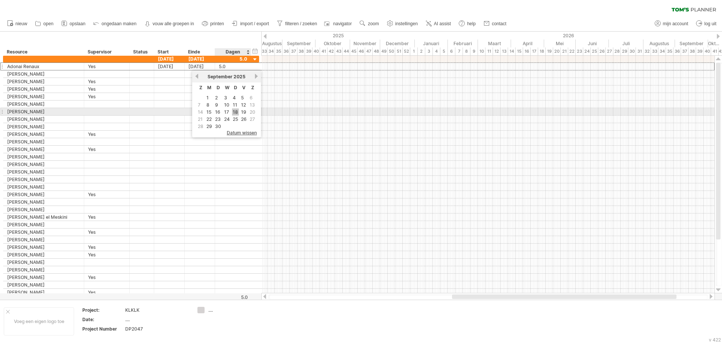
click at [236, 113] on link "18" at bounding box center [235, 111] width 7 height 7
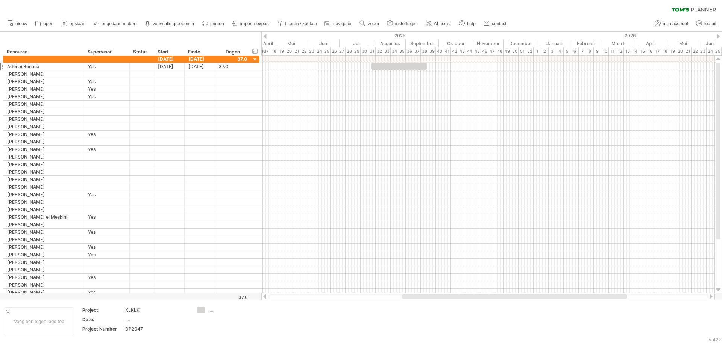
drag, startPoint x: 467, startPoint y: 296, endPoint x: 417, endPoint y: 297, distance: 49.6
click at [417, 297] on div at bounding box center [514, 296] width 225 height 5
click at [399, 67] on div at bounding box center [399, 66] width 56 height 7
click at [411, 76] on div at bounding box center [487, 74] width 453 height 8
click at [397, 65] on div "**********" at bounding box center [399, 66] width 56 height 7
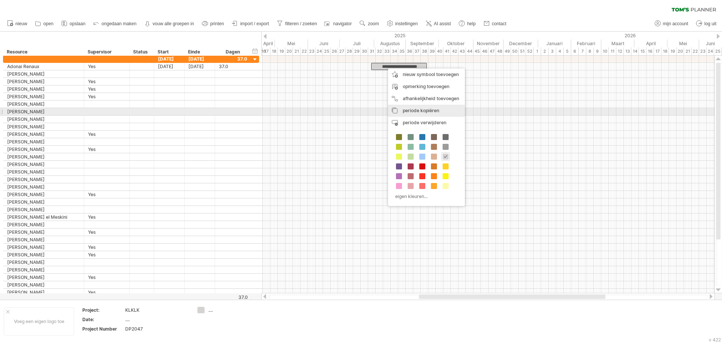
click at [412, 110] on span "periode kopiëren" at bounding box center [421, 111] width 36 height 6
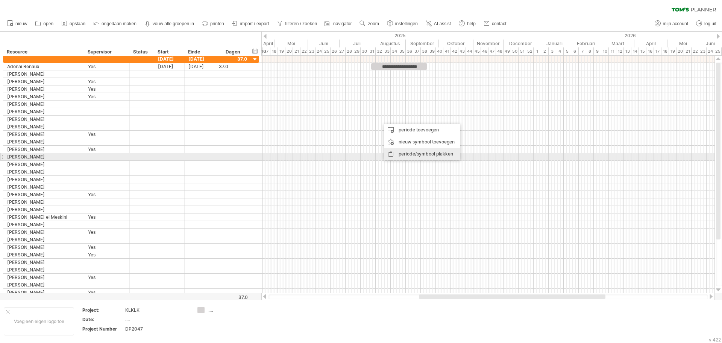
click at [410, 153] on div "periode/symbool plakken" at bounding box center [422, 154] width 76 height 12
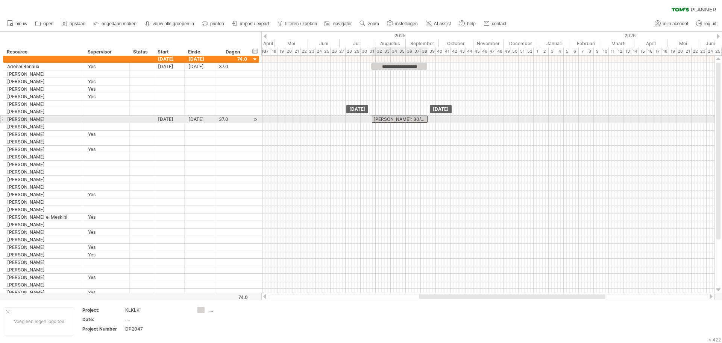
drag, startPoint x: 401, startPoint y: 118, endPoint x: 392, endPoint y: 118, distance: 8.6
click at [392, 118] on div "[PERSON_NAME]: 30/07 - 18/09" at bounding box center [400, 118] width 56 height 7
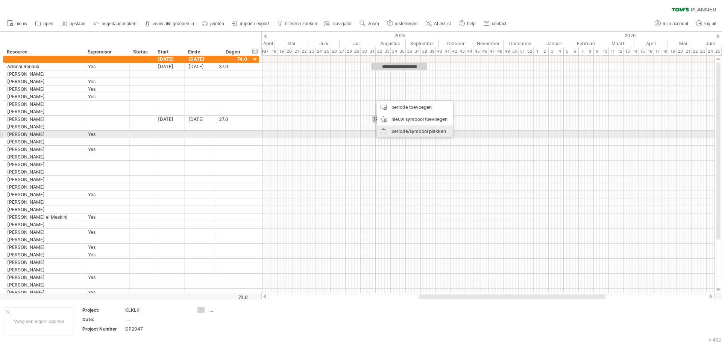
click at [396, 131] on div "periode/symbool plakken" at bounding box center [415, 131] width 76 height 12
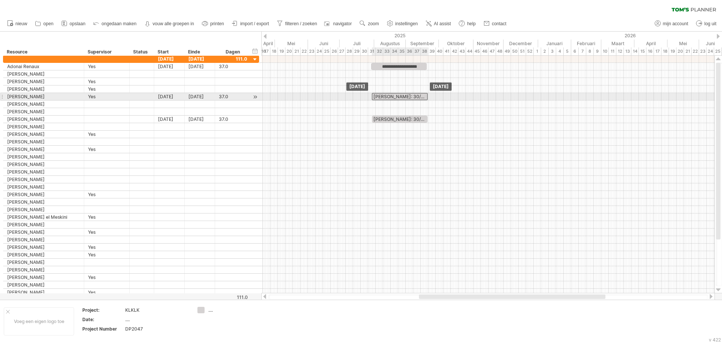
click at [387, 95] on div "[PERSON_NAME]: 30/07 - 18/09" at bounding box center [400, 96] width 56 height 7
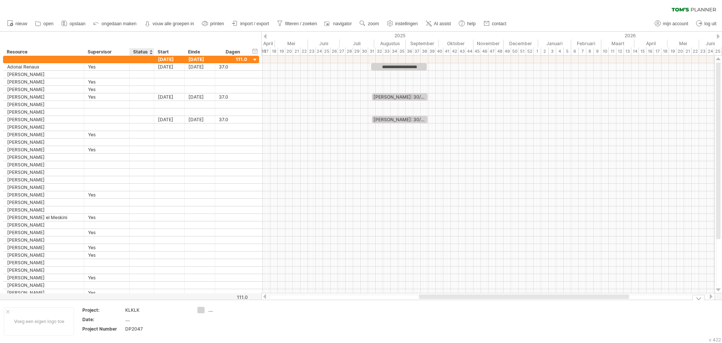
click at [133, 330] on div "DP2047" at bounding box center [156, 328] width 63 height 6
click at [212, 310] on div "...." at bounding box center [228, 309] width 41 height 6
type input "****"
click at [209, 331] on td "[PERSON_NAME]" at bounding box center [223, 320] width 59 height 29
click at [75, 22] on span "opslaan" at bounding box center [78, 23] width 16 height 5
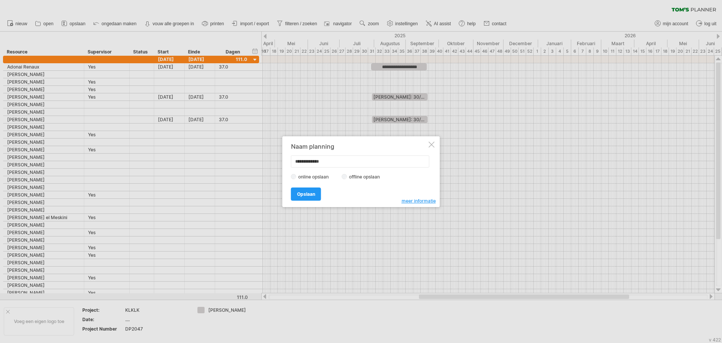
type input "**********"
click at [303, 193] on span "Opslaan" at bounding box center [306, 194] width 18 height 6
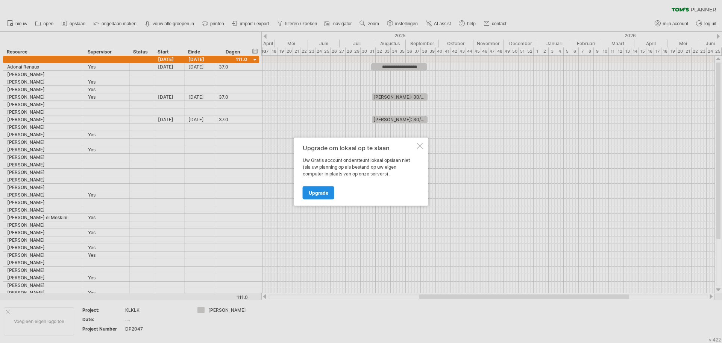
click at [316, 191] on span "Upgrade" at bounding box center [319, 193] width 20 height 6
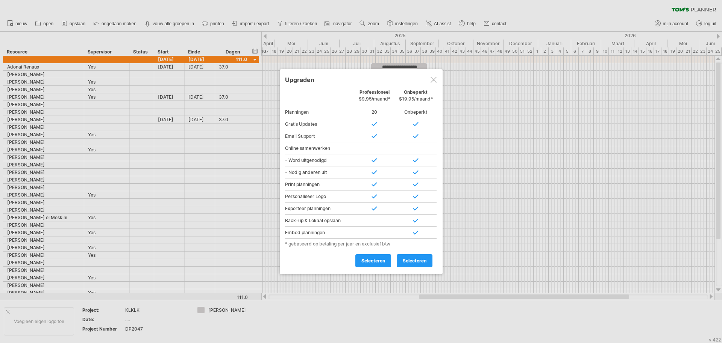
click at [432, 79] on div at bounding box center [434, 80] width 6 height 6
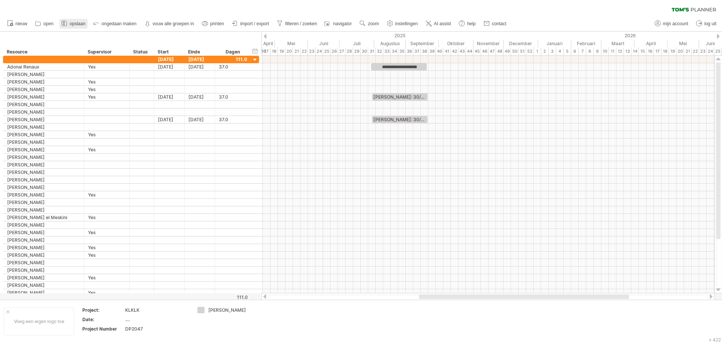
click at [71, 24] on span "opslaan" at bounding box center [78, 23] width 16 height 5
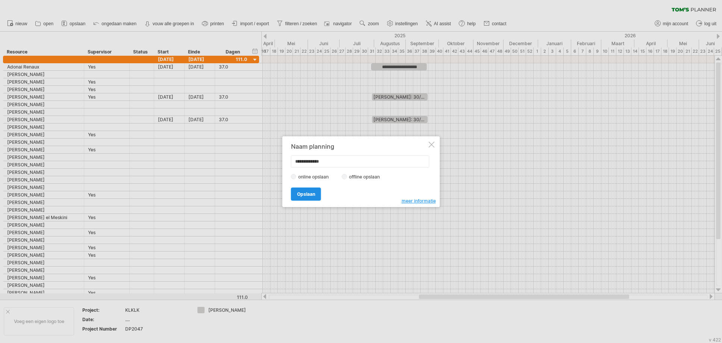
type input "**********"
click at [304, 194] on span "Opslaan" at bounding box center [306, 194] width 18 height 6
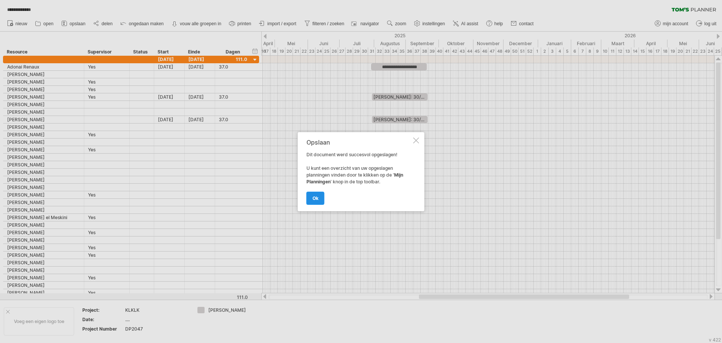
click at [314, 198] on span "ok" at bounding box center [316, 198] width 6 height 6
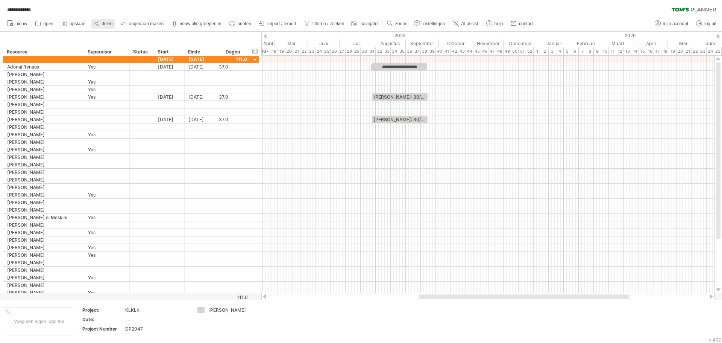
click at [105, 21] on span "delen" at bounding box center [107, 23] width 11 height 5
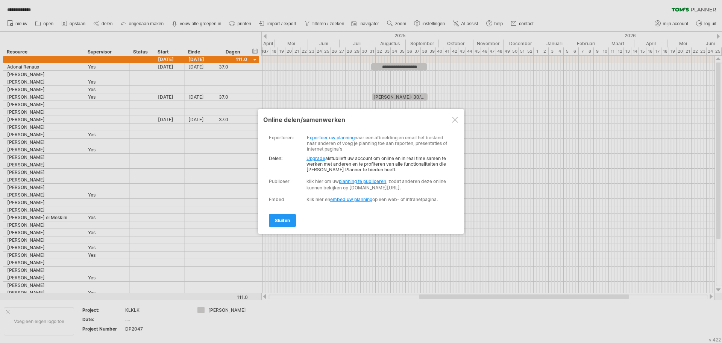
click at [365, 180] on link "planning te publiceren" at bounding box center [362, 181] width 47 height 6
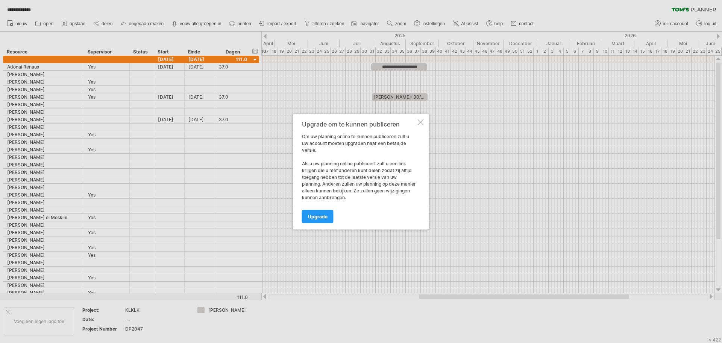
click at [419, 122] on div at bounding box center [421, 122] width 6 height 6
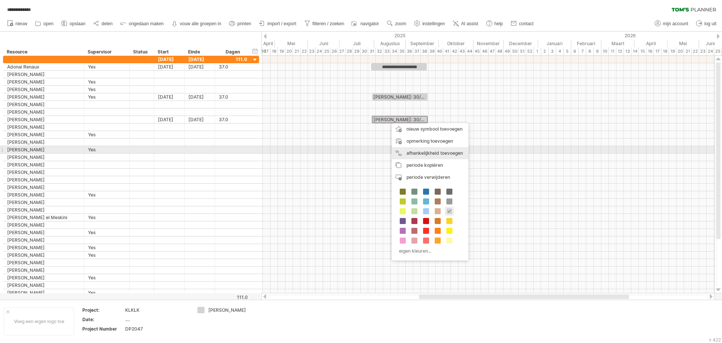
click at [414, 149] on div "afhankelijkheid toevoegen U kunt afhankelijkheden gebruiken als u wilt dat de a…" at bounding box center [430, 153] width 77 height 12
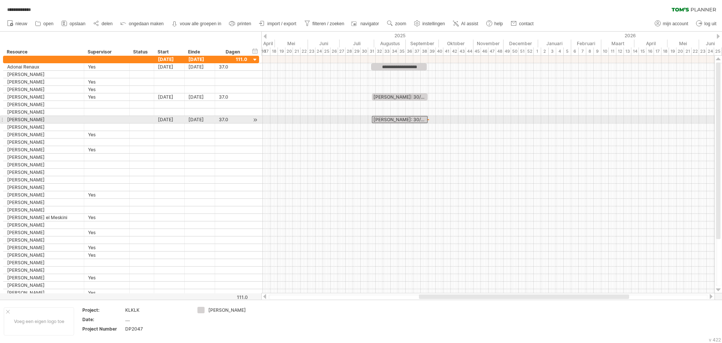
click at [417, 118] on div "[PERSON_NAME]: 30/07 - 18/09" at bounding box center [400, 119] width 56 height 7
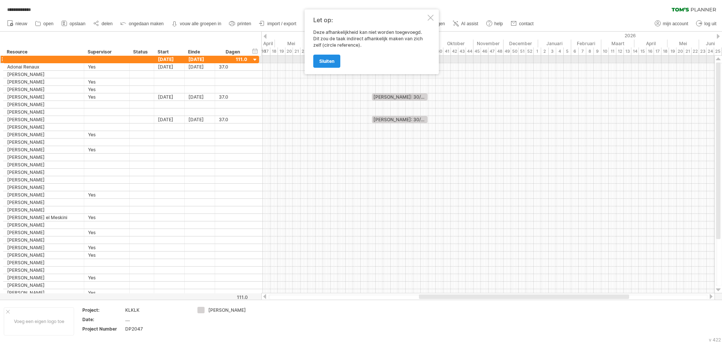
click at [334, 61] on span "sluiten" at bounding box center [326, 61] width 15 height 6
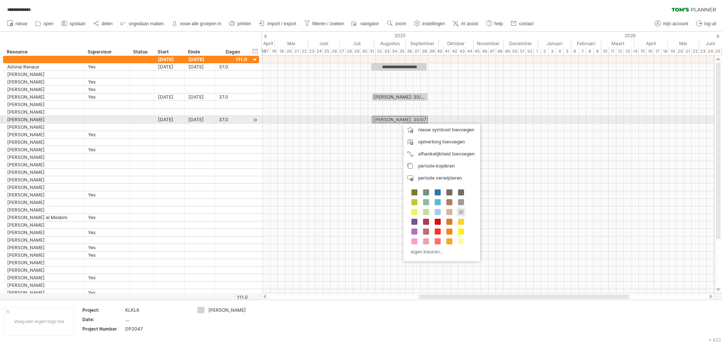
click at [400, 120] on div "[PERSON_NAME]: 30/07 - 18/09" at bounding box center [400, 119] width 56 height 7
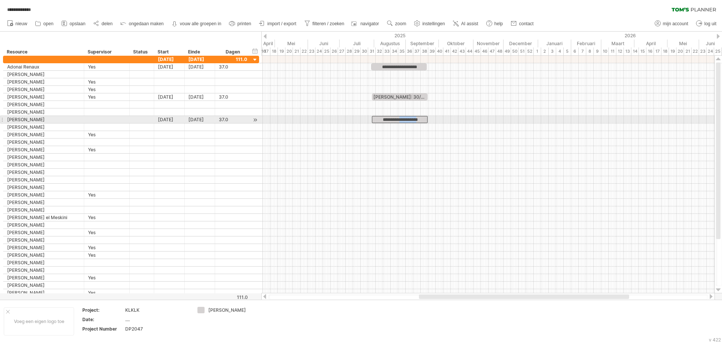
drag, startPoint x: 400, startPoint y: 120, endPoint x: 418, endPoint y: 119, distance: 18.5
click at [418, 119] on div "**********" at bounding box center [400, 119] width 56 height 7
click at [411, 119] on div "**********" at bounding box center [400, 119] width 56 height 7
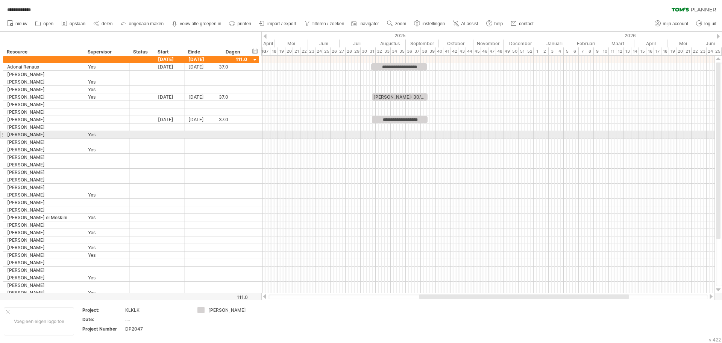
click at [420, 134] on div at bounding box center [487, 135] width 453 height 8
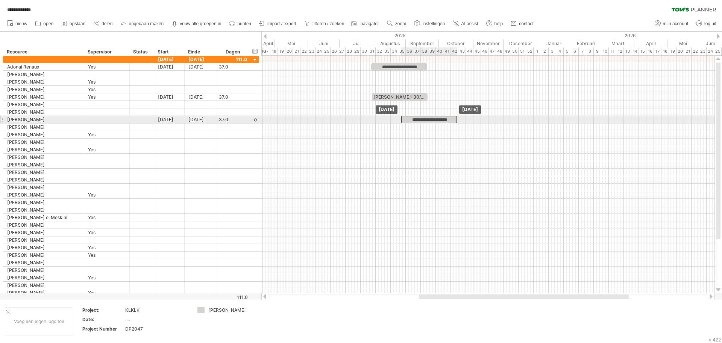
drag, startPoint x: 402, startPoint y: 119, endPoint x: 432, endPoint y: 120, distance: 29.3
click at [432, 120] on div "**********" at bounding box center [429, 119] width 56 height 7
drag, startPoint x: 430, startPoint y: 120, endPoint x: 420, endPoint y: 120, distance: 10.2
click at [420, 120] on div "**********" at bounding box center [419, 119] width 56 height 7
click at [417, 118] on div "**********" at bounding box center [419, 119] width 56 height 7
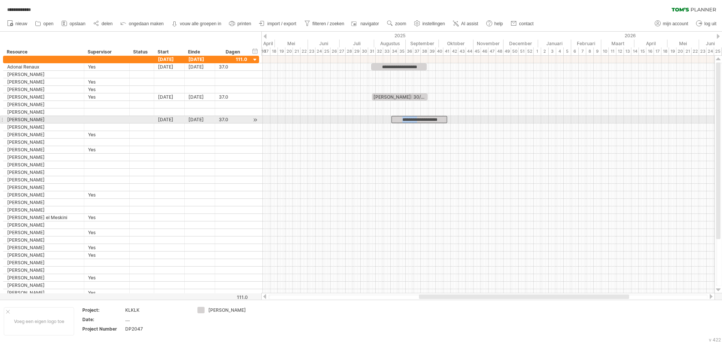
drag, startPoint x: 417, startPoint y: 118, endPoint x: 395, endPoint y: 118, distance: 21.8
click at [395, 118] on div "**********" at bounding box center [419, 119] width 56 height 7
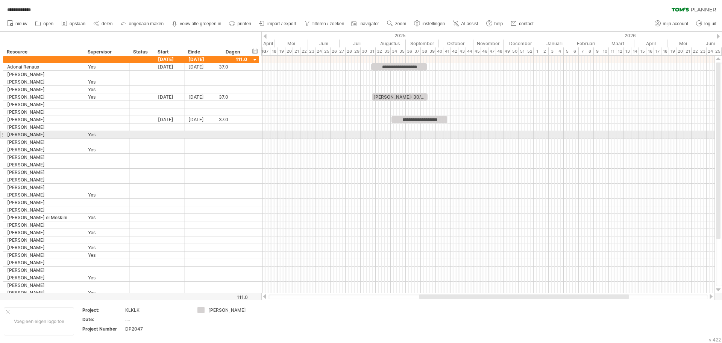
click at [428, 135] on div at bounding box center [487, 135] width 453 height 8
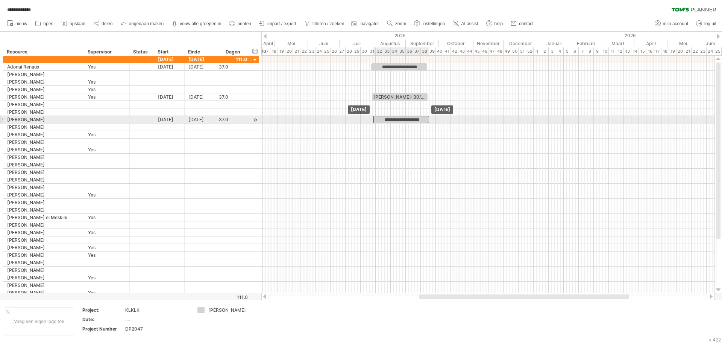
drag, startPoint x: 424, startPoint y: 119, endPoint x: 405, endPoint y: 119, distance: 18.4
click at [405, 119] on div "**********" at bounding box center [401, 119] width 56 height 7
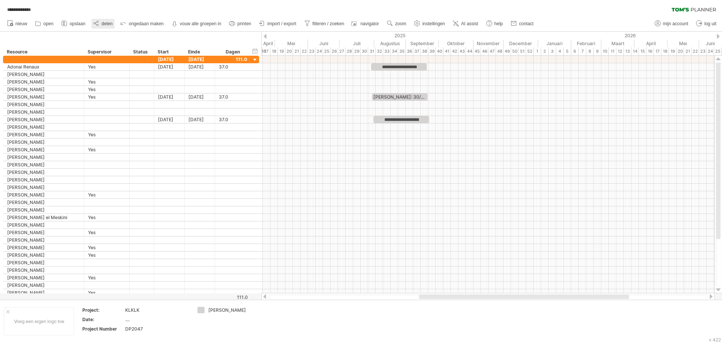
click at [107, 24] on span "delen" at bounding box center [107, 23] width 11 height 5
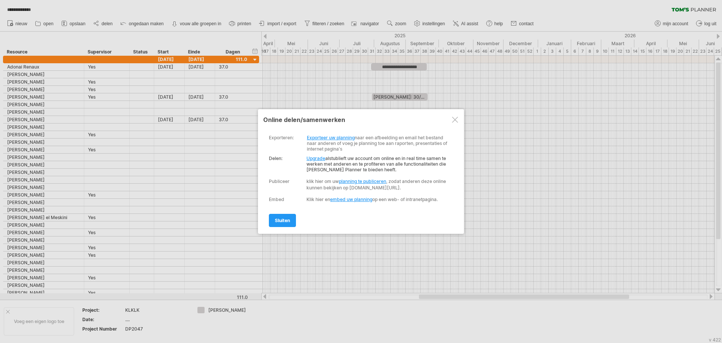
click at [314, 158] on link "Upgrade" at bounding box center [315, 158] width 19 height 6
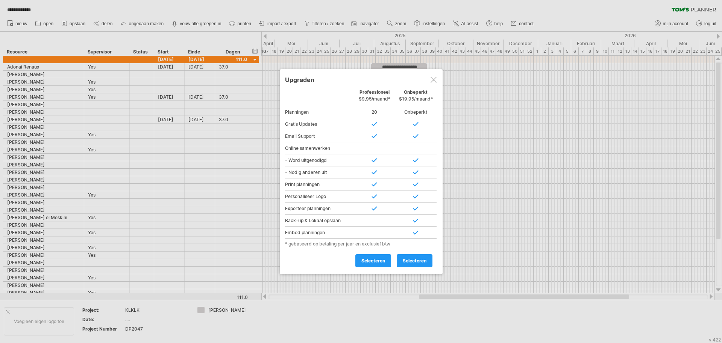
click at [432, 79] on div at bounding box center [434, 80] width 6 height 6
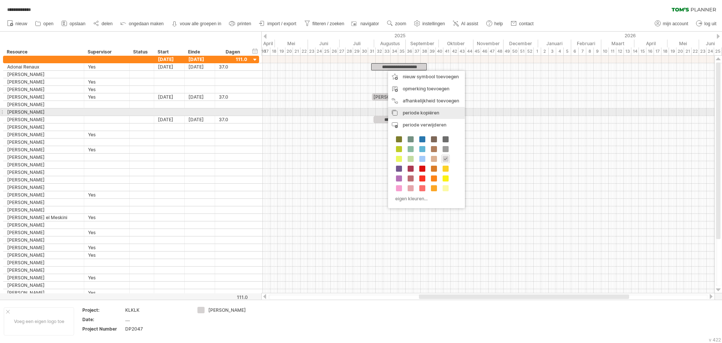
click at [422, 113] on span "periode kopiëren" at bounding box center [421, 113] width 36 height 6
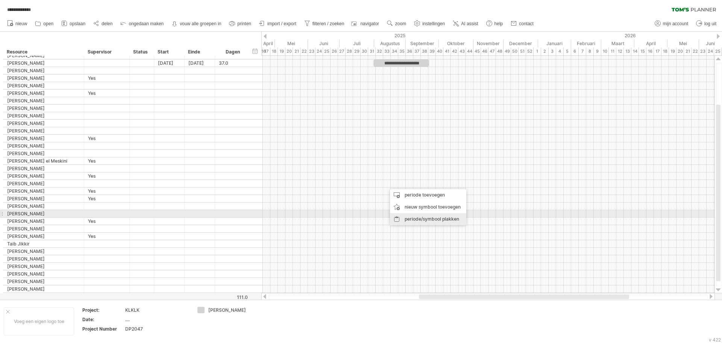
click at [418, 216] on div "periode/symbool plakken" at bounding box center [428, 219] width 76 height 12
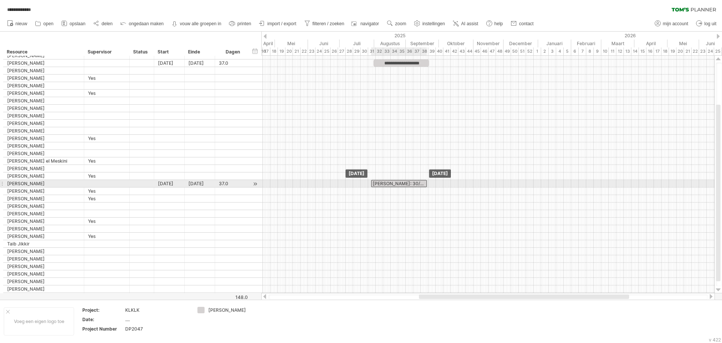
drag, startPoint x: 416, startPoint y: 183, endPoint x: 401, endPoint y: 181, distance: 15.6
click at [401, 181] on div "[PERSON_NAME]: 30/07 - 18/09" at bounding box center [399, 183] width 56 height 7
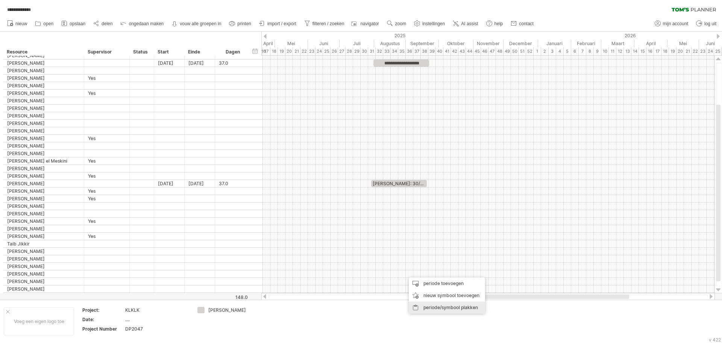
click at [432, 305] on div "periode/symbool plakken" at bounding box center [447, 307] width 76 height 12
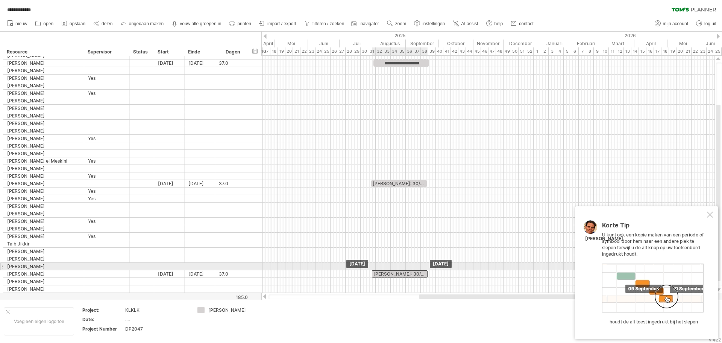
drag, startPoint x: 419, startPoint y: 272, endPoint x: 386, endPoint y: 269, distance: 33.3
click at [386, 269] on div "**********" at bounding box center [487, 174] width 453 height 237
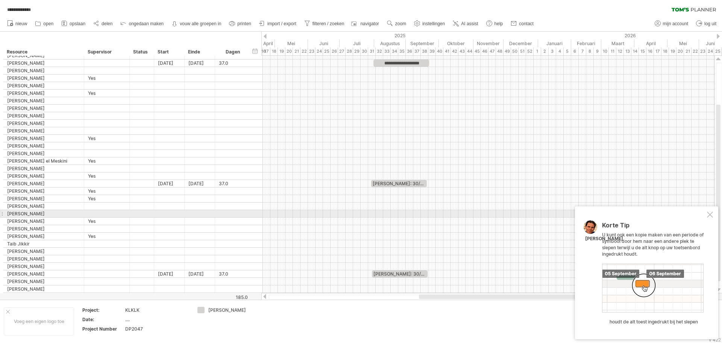
click at [710, 214] on div at bounding box center [710, 214] width 6 height 6
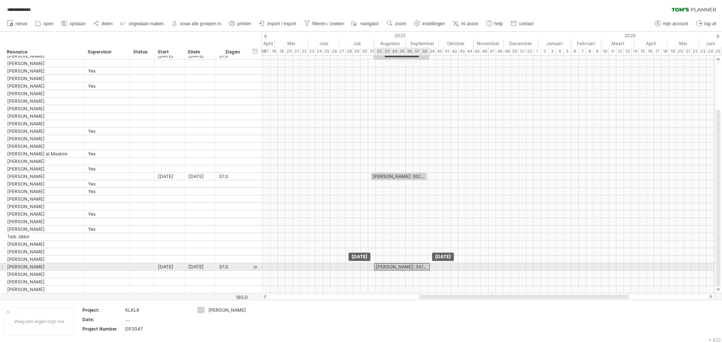
click at [401, 263] on div "[PERSON_NAME]: 30/07 - 18/09" at bounding box center [402, 266] width 56 height 7
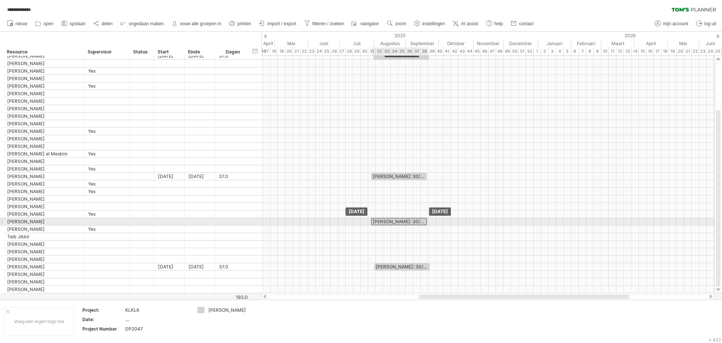
drag, startPoint x: 400, startPoint y: 265, endPoint x: 397, endPoint y: 222, distance: 43.7
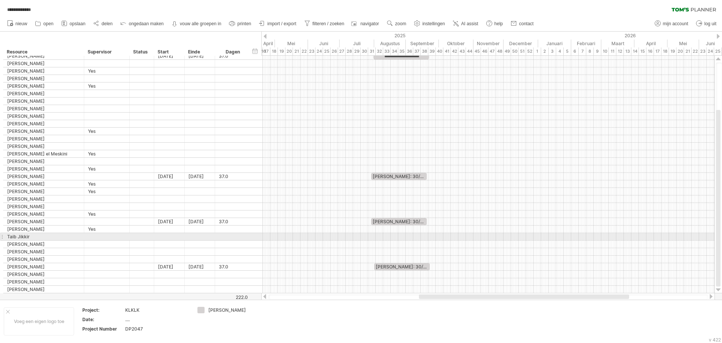
click at [399, 240] on div at bounding box center [487, 237] width 453 height 8
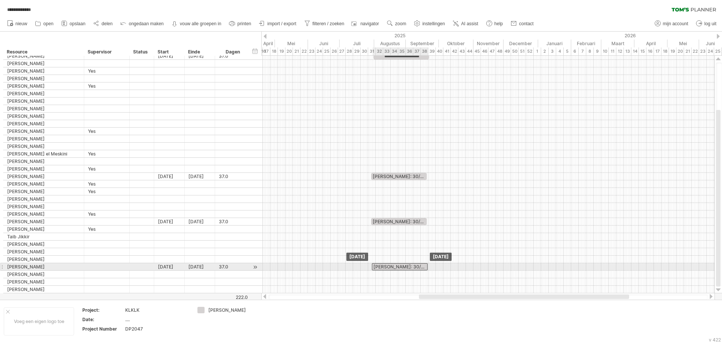
click at [404, 265] on div "[PERSON_NAME]: 30/07 - 18/09" at bounding box center [400, 266] width 56 height 7
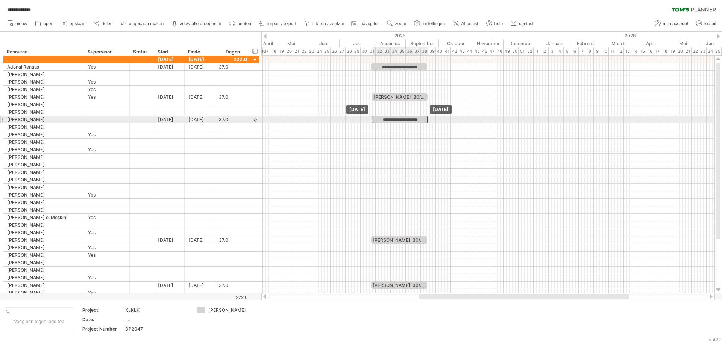
click at [394, 118] on div "**********" at bounding box center [400, 119] width 56 height 7
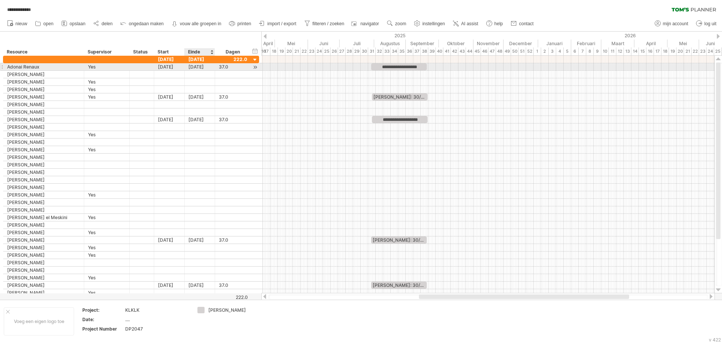
click at [193, 65] on div "[DATE]" at bounding box center [200, 66] width 30 height 7
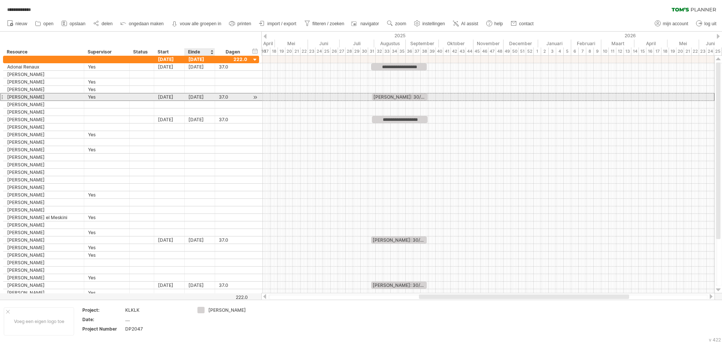
click at [190, 97] on div "[DATE]" at bounding box center [200, 96] width 30 height 7
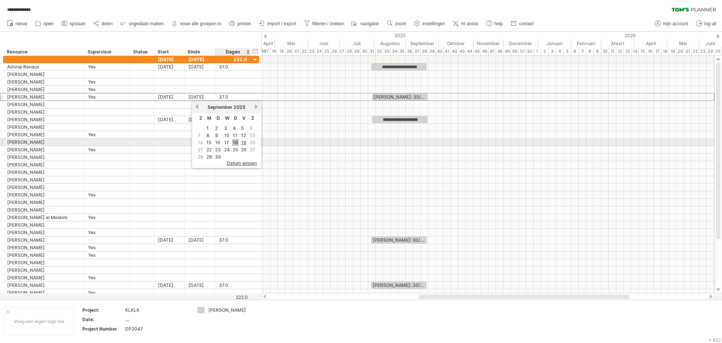
click at [236, 142] on link "18" at bounding box center [235, 142] width 7 height 7
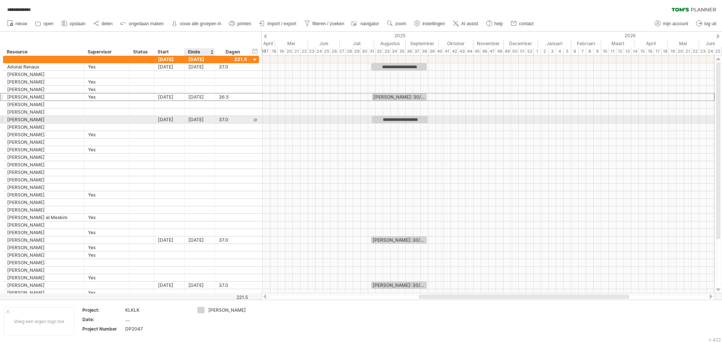
click at [195, 119] on div "[DATE]" at bounding box center [200, 119] width 30 height 7
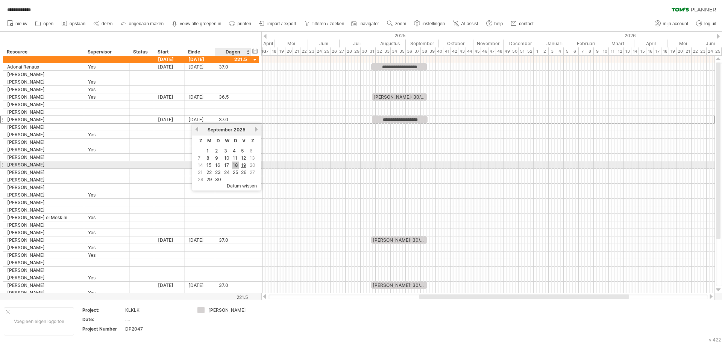
click at [235, 165] on link "18" at bounding box center [235, 164] width 7 height 7
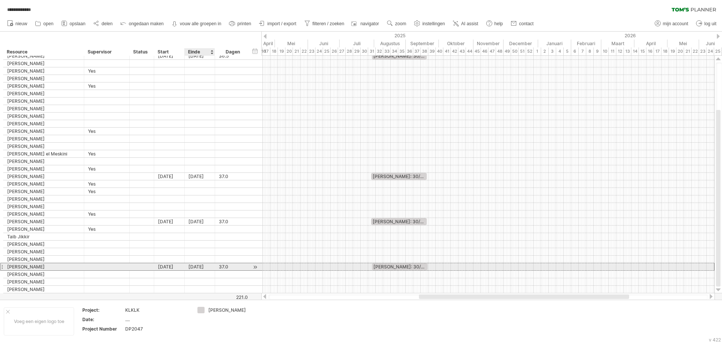
click at [202, 265] on div "[DATE]" at bounding box center [200, 266] width 30 height 7
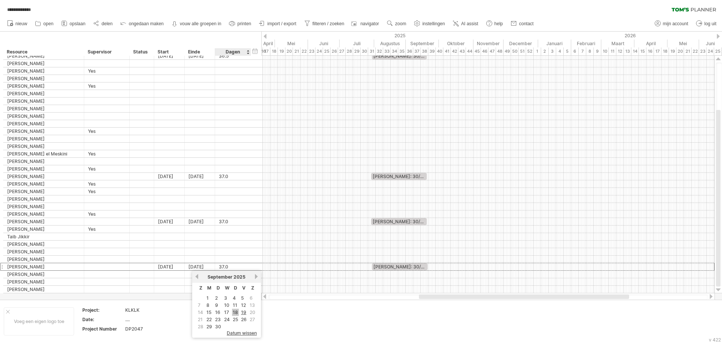
click at [233, 311] on link "18" at bounding box center [235, 311] width 7 height 7
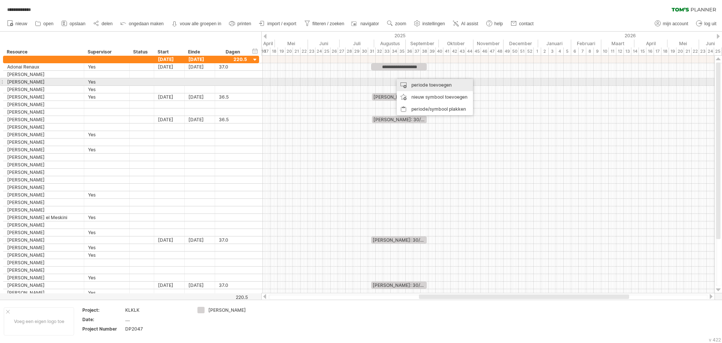
click at [417, 83] on div "periode toevoegen" at bounding box center [435, 85] width 76 height 12
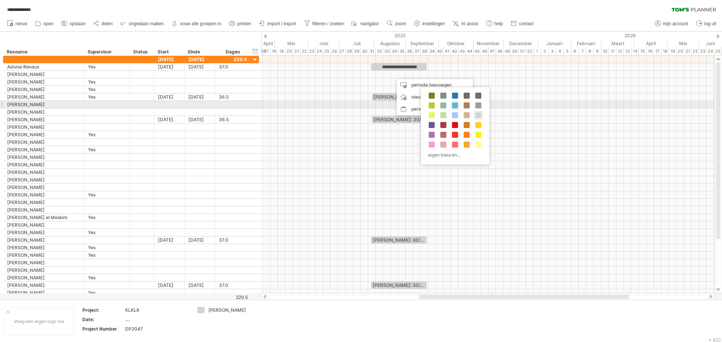
click at [454, 105] on span at bounding box center [455, 105] width 6 height 6
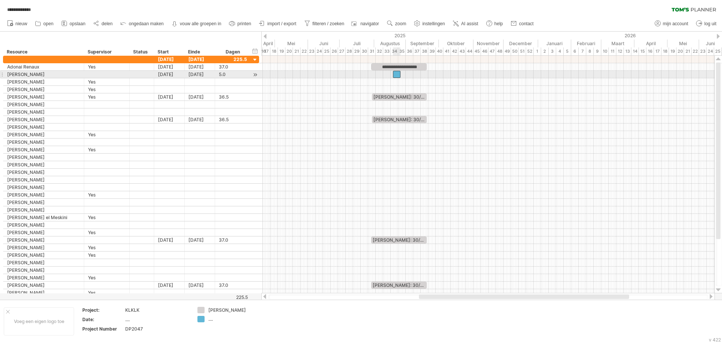
click at [397, 74] on div at bounding box center [397, 74] width 8 height 7
click at [408, 77] on div at bounding box center [487, 75] width 453 height 8
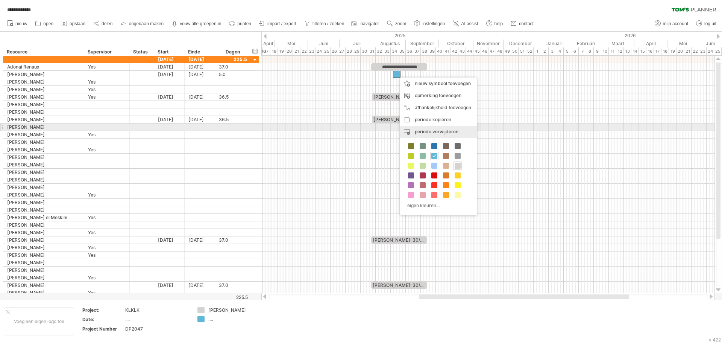
click at [427, 127] on div "periode verwijderen geselecteerde items verwijderen" at bounding box center [438, 132] width 77 height 12
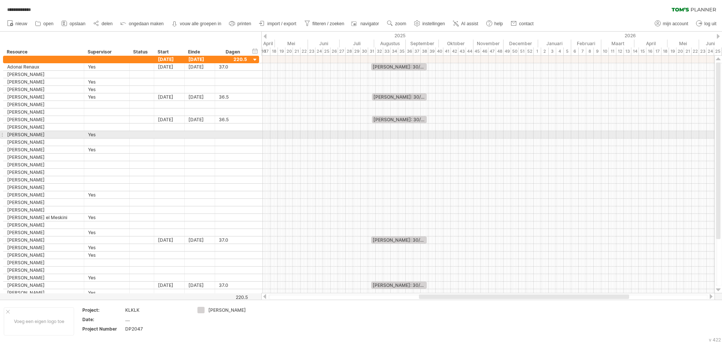
click at [407, 135] on div at bounding box center [487, 135] width 453 height 8
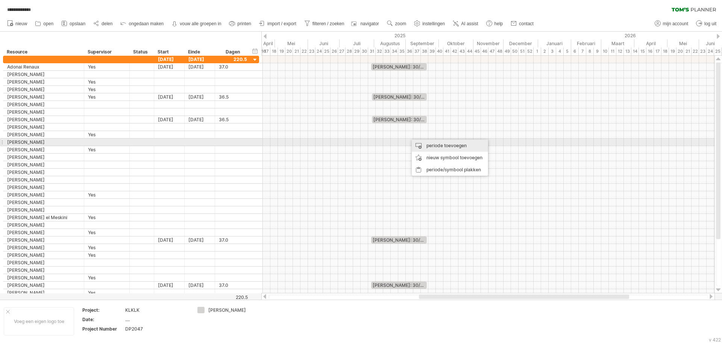
click at [433, 143] on div "periode toevoegen" at bounding box center [450, 146] width 76 height 12
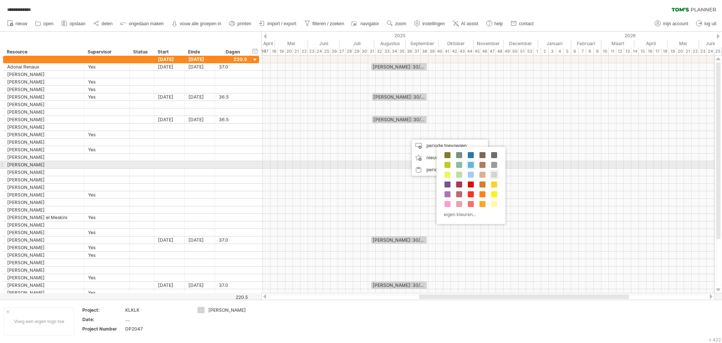
click at [470, 165] on span at bounding box center [471, 165] width 6 height 6
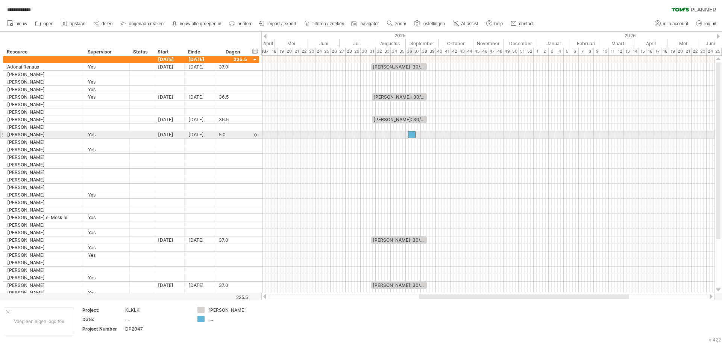
click at [411, 135] on div at bounding box center [412, 134] width 8 height 7
click at [159, 136] on div "[DATE]" at bounding box center [169, 134] width 30 height 7
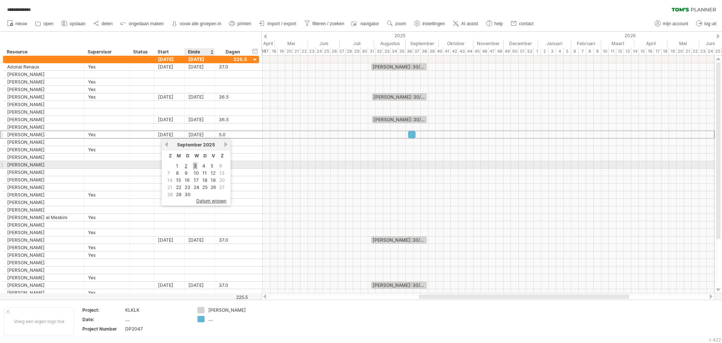
click at [194, 165] on link "3" at bounding box center [195, 165] width 5 height 7
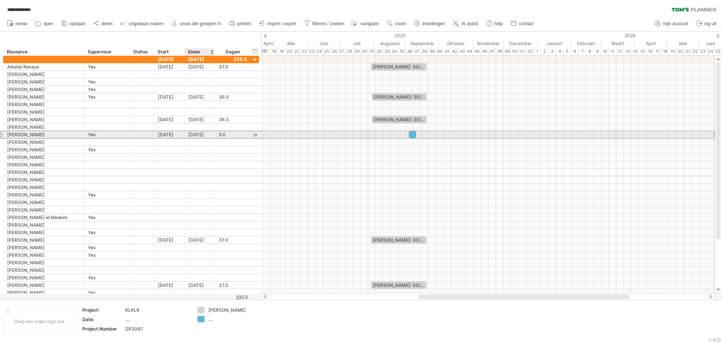
click at [192, 136] on div "[DATE]" at bounding box center [200, 134] width 30 height 7
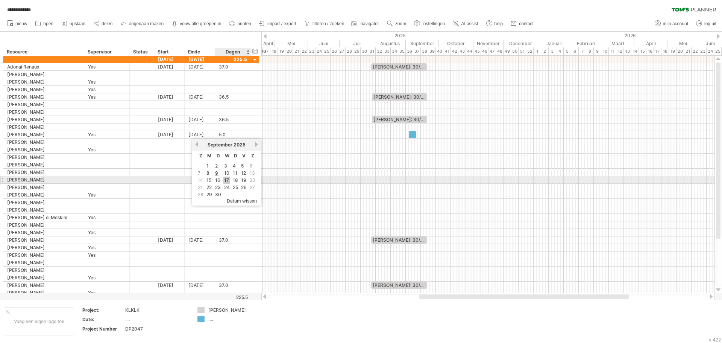
click at [225, 179] on link "17" at bounding box center [226, 179] width 6 height 7
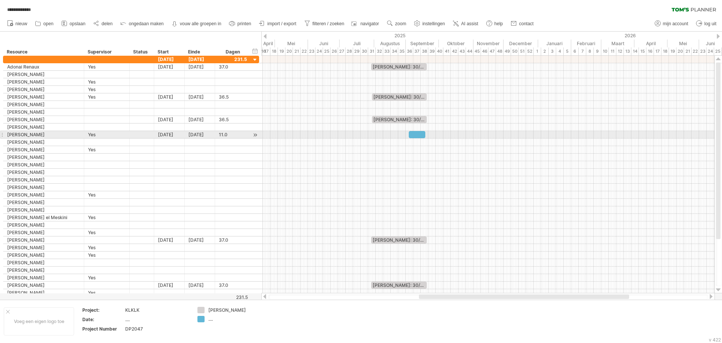
click at [412, 135] on div at bounding box center [417, 134] width 17 height 7
click at [421, 151] on div at bounding box center [487, 150] width 453 height 8
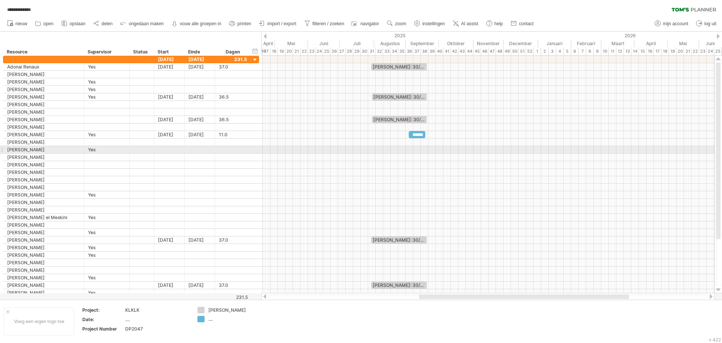
scroll to position [0, 0]
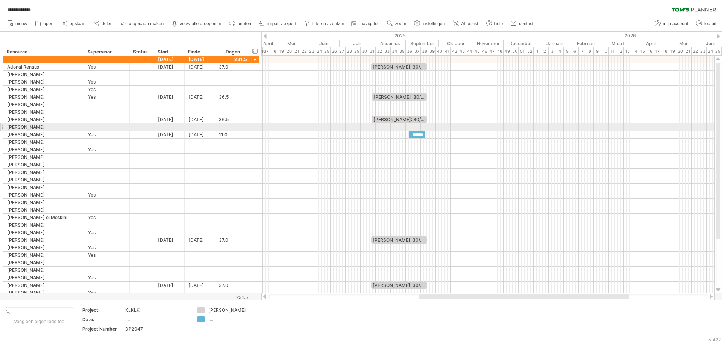
click at [451, 130] on div at bounding box center [487, 127] width 453 height 8
click at [415, 135] on div "******" at bounding box center [417, 134] width 17 height 7
click at [209, 318] on div "...." at bounding box center [228, 319] width 41 height 6
type input "******"
click at [417, 134] on div at bounding box center [417, 134] width 17 height 7
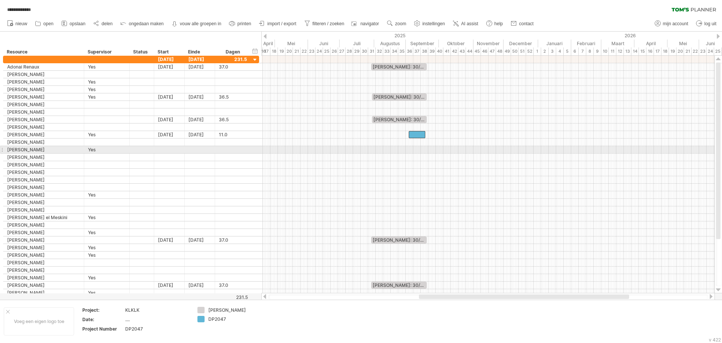
click at [416, 150] on div at bounding box center [487, 150] width 453 height 8
click at [399, 24] on span "zoom" at bounding box center [400, 23] width 11 height 5
click at [422, 33] on div "Maand" at bounding box center [423, 34] width 42 height 12
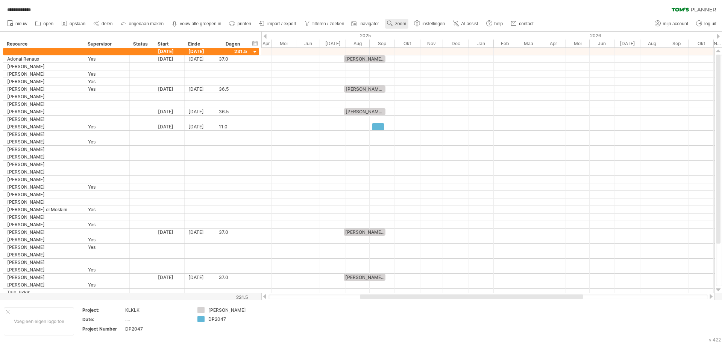
click at [400, 23] on span "zoom" at bounding box center [400, 23] width 11 height 5
click at [416, 44] on div "Week" at bounding box center [425, 45] width 42 height 12
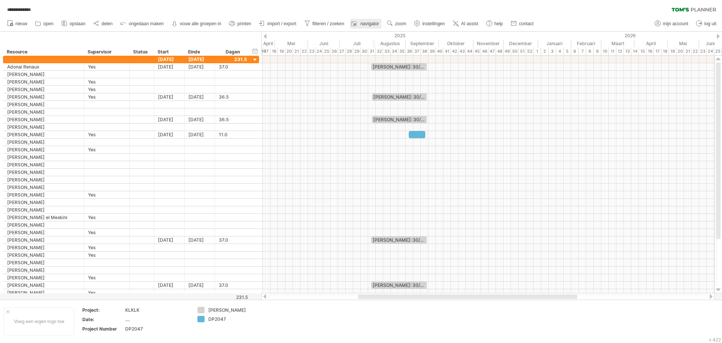
click at [373, 21] on span "navigator" at bounding box center [369, 23] width 18 height 5
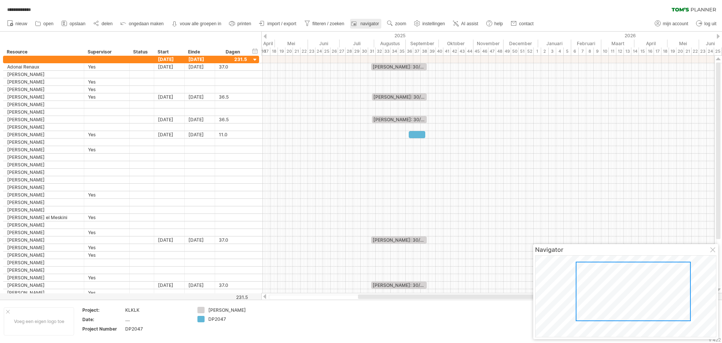
click at [373, 21] on span "navigator" at bounding box center [369, 23] width 18 height 5
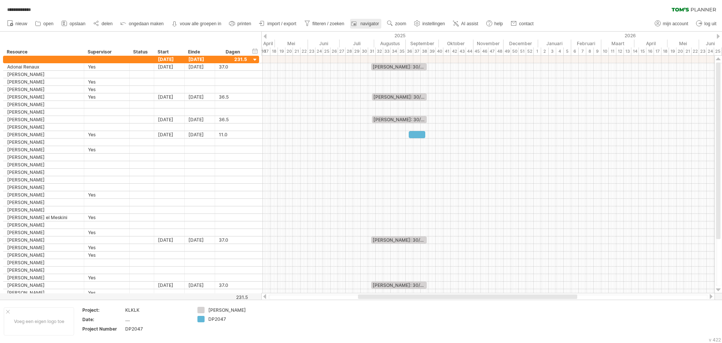
click at [373, 21] on span "navigator" at bounding box center [369, 23] width 18 height 5
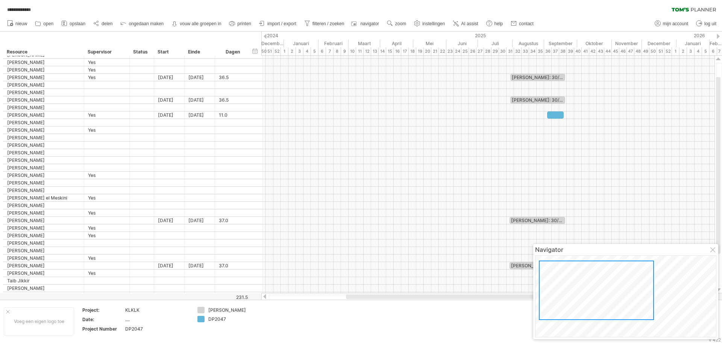
drag, startPoint x: 648, startPoint y: 295, endPoint x: 611, endPoint y: 294, distance: 36.9
click at [611, 294] on div at bounding box center [596, 289] width 115 height 59
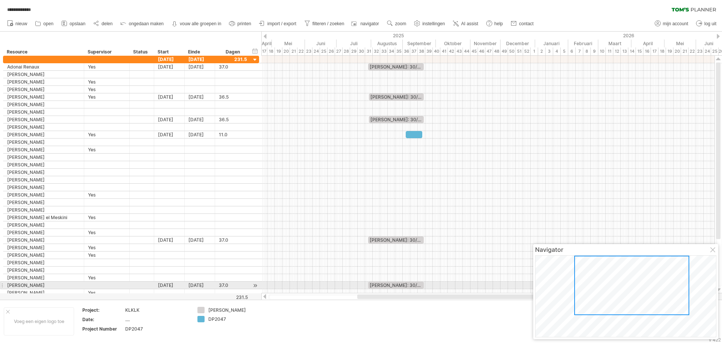
drag, startPoint x: 596, startPoint y: 294, endPoint x: 632, endPoint y: 288, distance: 35.9
click at [632, 288] on div at bounding box center [631, 284] width 115 height 59
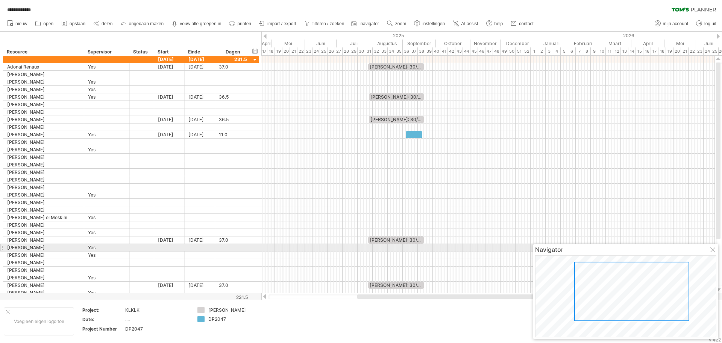
click at [714, 250] on div at bounding box center [713, 250] width 6 height 6
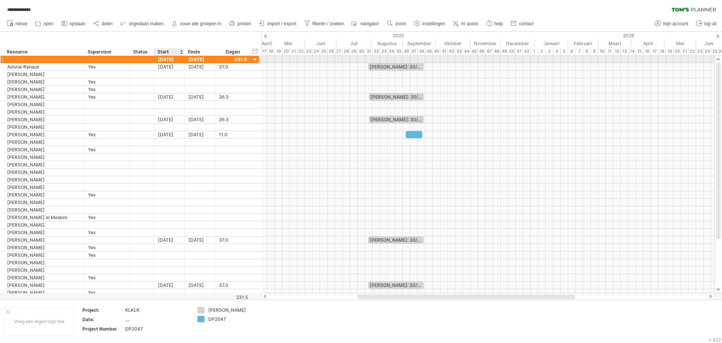
click at [165, 59] on div "[DATE]" at bounding box center [169, 59] width 30 height 7
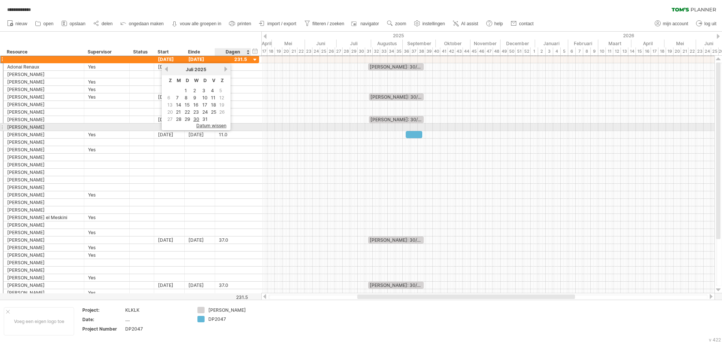
click at [219, 125] on span "datum wissen" at bounding box center [211, 126] width 30 height 6
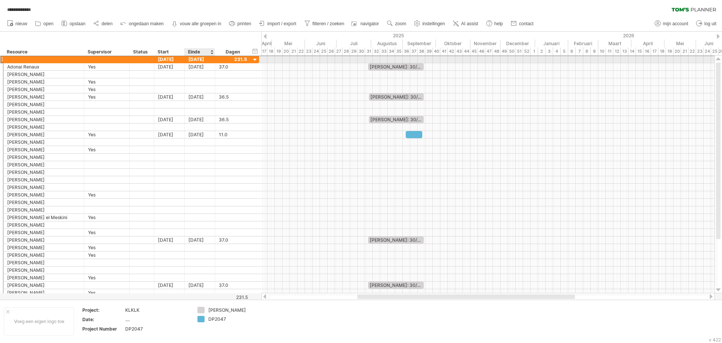
click at [197, 58] on div "[DATE]" at bounding box center [200, 59] width 30 height 7
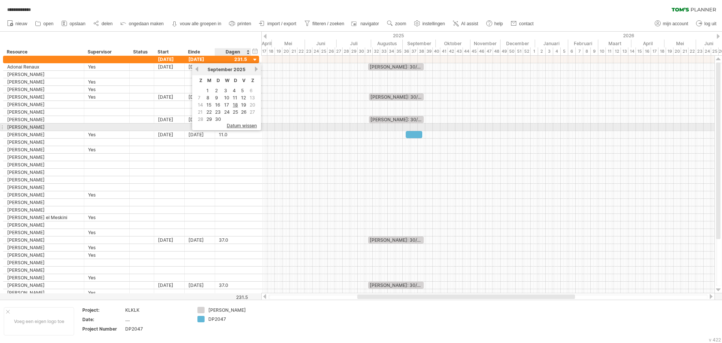
click at [247, 125] on span "datum wissen" at bounding box center [242, 126] width 30 height 6
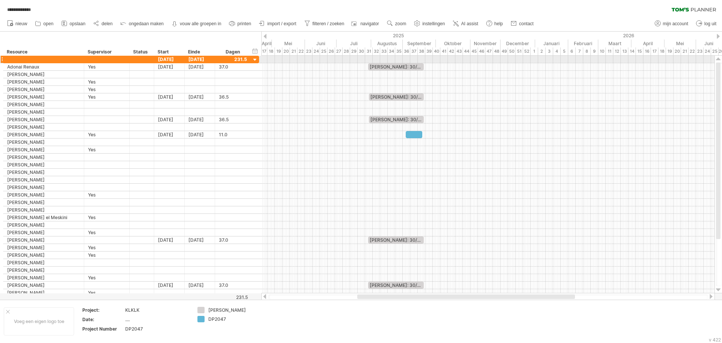
click at [252, 59] on div at bounding box center [255, 59] width 7 height 7
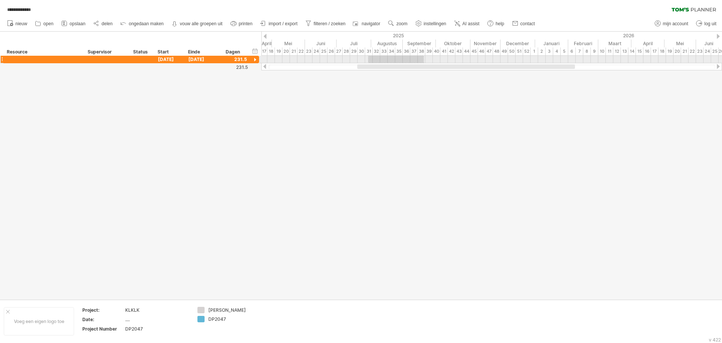
click at [254, 59] on div at bounding box center [255, 59] width 7 height 7
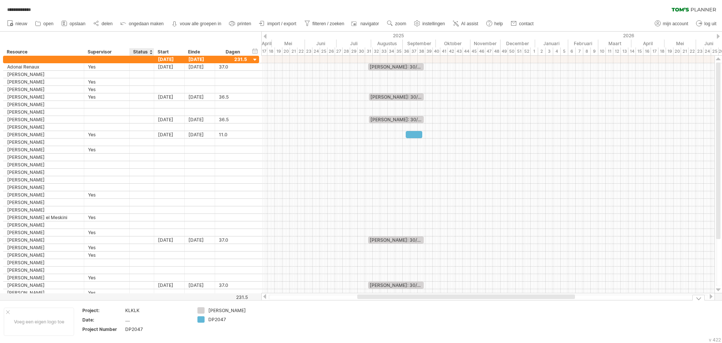
click at [134, 328] on div "DP2047" at bounding box center [156, 329] width 63 height 6
click at [212, 310] on div "[PERSON_NAME]" at bounding box center [228, 310] width 41 height 6
click at [214, 320] on div "DP2047" at bounding box center [228, 319] width 41 height 6
click at [132, 328] on div "DP2047" at bounding box center [156, 329] width 63 height 6
click at [106, 330] on div "Project Number" at bounding box center [102, 329] width 41 height 6
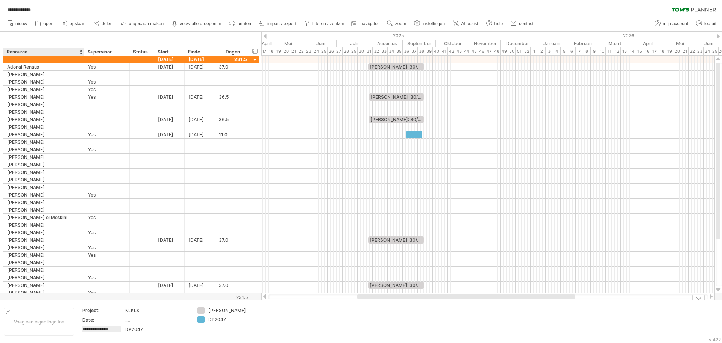
drag, startPoint x: 117, startPoint y: 328, endPoint x: 76, endPoint y: 330, distance: 40.3
click at [76, 330] on tr "**********" at bounding box center [156, 321] width 313 height 29
type input "*"
click at [94, 311] on div "Project:" at bounding box center [102, 310] width 41 height 6
type input "*"
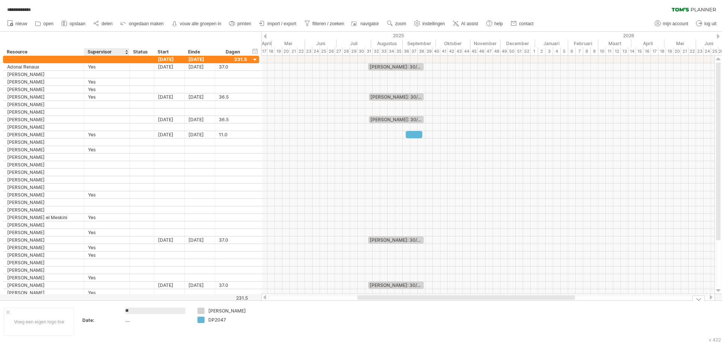
type input "*"
click at [92, 311] on div "Date:" at bounding box center [102, 310] width 41 height 6
type input "*"
click at [126, 312] on div "...." at bounding box center [156, 310] width 63 height 6
click at [106, 311] on div at bounding box center [102, 310] width 41 height 6
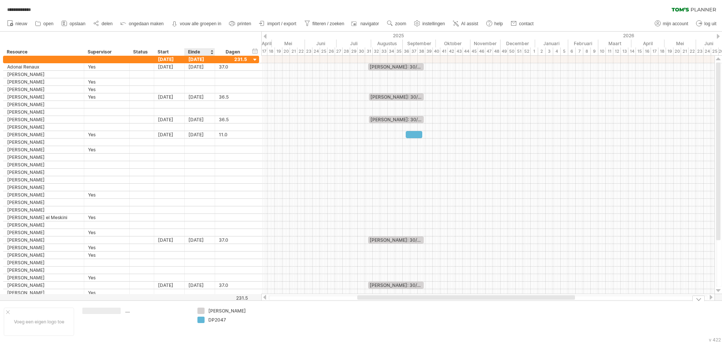
click at [200, 310] on div "**********" at bounding box center [361, 171] width 722 height 343
click at [200, 310] on div at bounding box center [201, 310] width 8 height 7
click at [200, 319] on div "**********" at bounding box center [361, 171] width 722 height 343
click at [213, 319] on div "DP2047" at bounding box center [228, 319] width 41 height 6
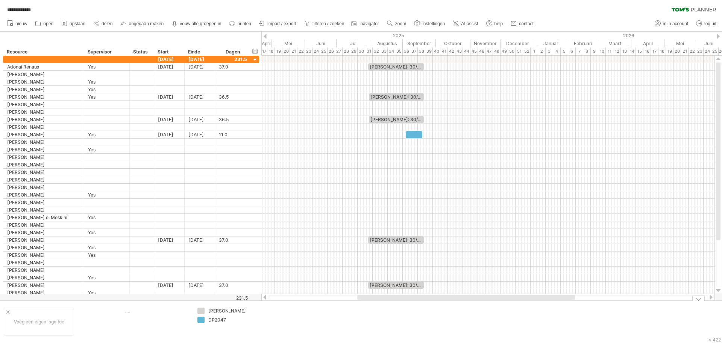
click at [261, 319] on td at bounding box center [282, 321] width 59 height 28
click at [410, 135] on div at bounding box center [414, 134] width 17 height 7
click at [414, 144] on div at bounding box center [487, 142] width 453 height 8
click at [411, 133] on div "******" at bounding box center [414, 134] width 17 height 7
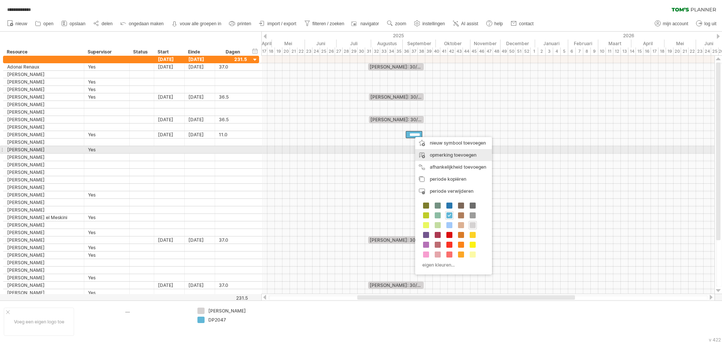
click at [437, 152] on div "opmerking toevoegen" at bounding box center [453, 155] width 77 height 12
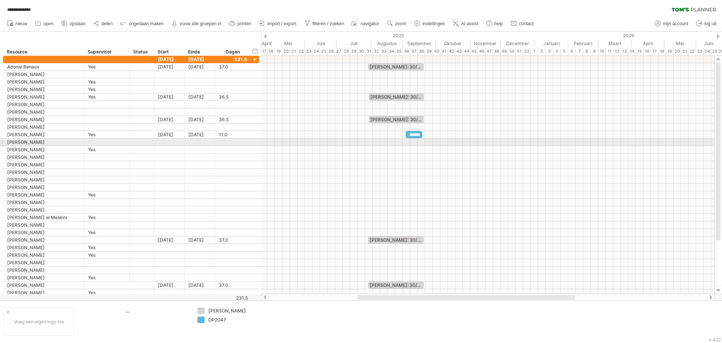
click at [439, 142] on div at bounding box center [487, 142] width 453 height 8
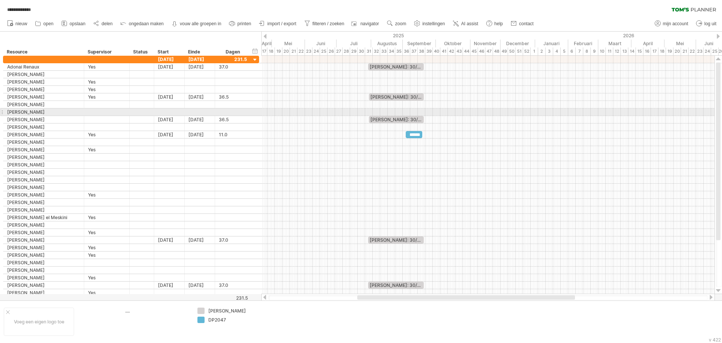
click at [455, 114] on div at bounding box center [487, 112] width 453 height 8
click at [214, 319] on div "DP2047" at bounding box center [228, 319] width 41 height 6
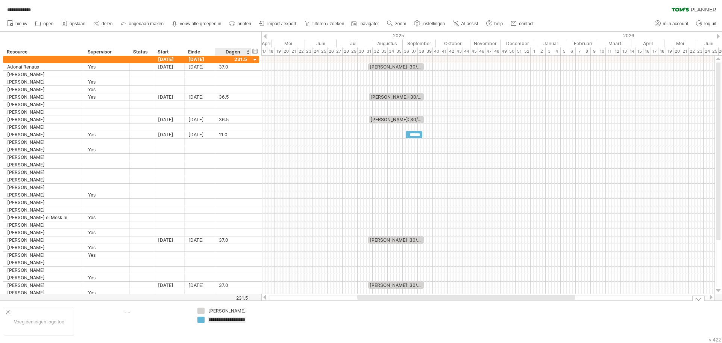
type input "**********"
click at [421, 156] on div at bounding box center [487, 157] width 453 height 8
click at [213, 310] on div "[PERSON_NAME]" at bounding box center [228, 310] width 41 height 6
click at [275, 327] on td at bounding box center [282, 321] width 59 height 28
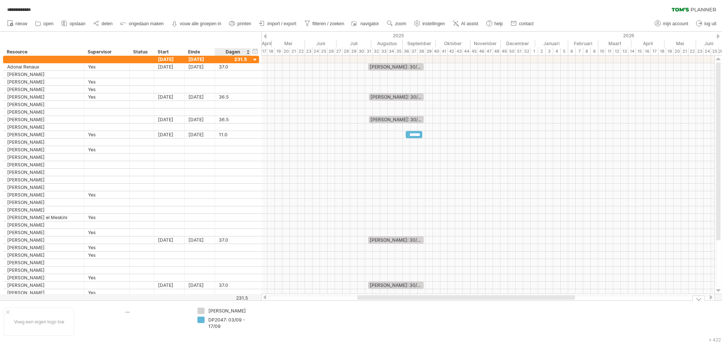
click at [76, 23] on span "opslaan" at bounding box center [78, 23] width 16 height 5
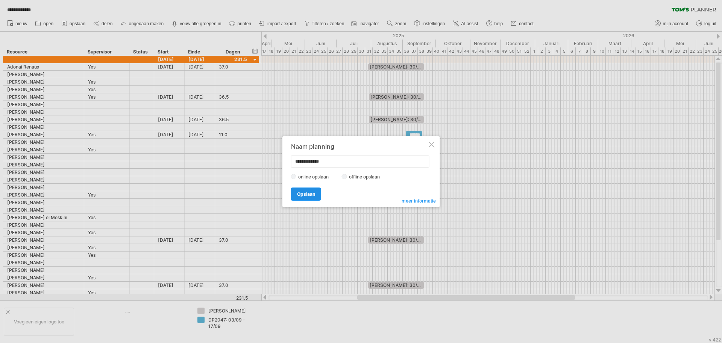
click at [308, 191] on span "Opslaan" at bounding box center [306, 194] width 18 height 6
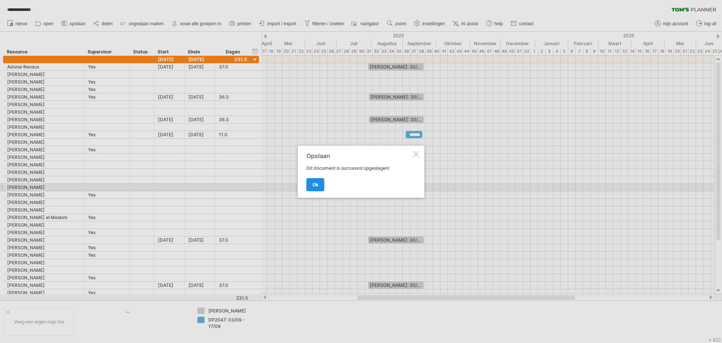
click at [313, 185] on span "ok" at bounding box center [316, 185] width 6 height 6
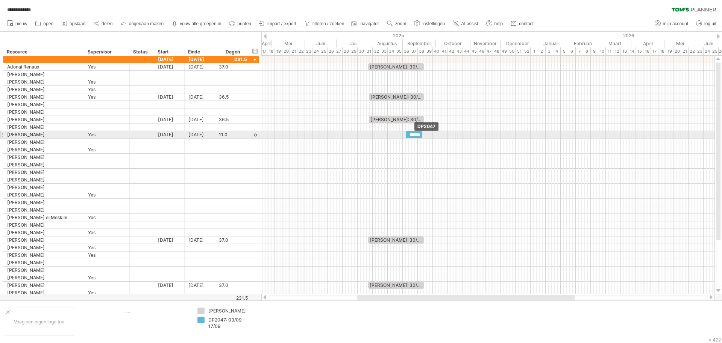
click at [415, 134] on div "******" at bounding box center [414, 134] width 17 height 7
click at [414, 134] on div "******" at bounding box center [414, 134] width 17 height 7
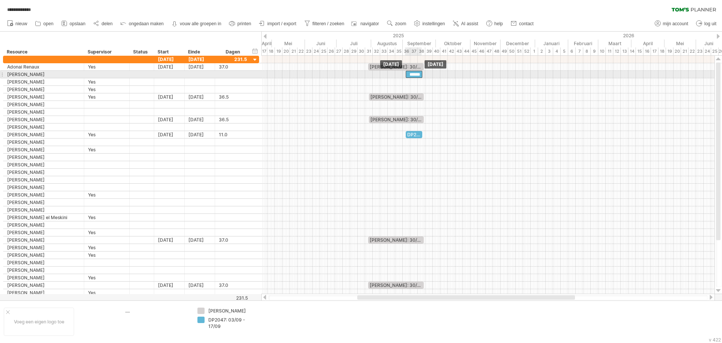
drag, startPoint x: 414, startPoint y: 134, endPoint x: 413, endPoint y: 74, distance: 59.8
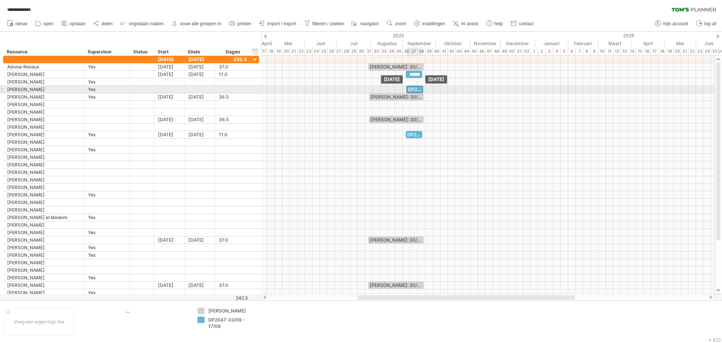
drag, startPoint x: 412, startPoint y: 133, endPoint x: 412, endPoint y: 88, distance: 45.5
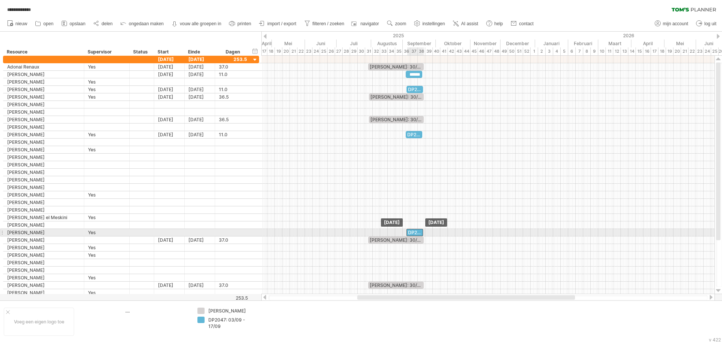
drag, startPoint x: 413, startPoint y: 134, endPoint x: 414, endPoint y: 231, distance: 97.0
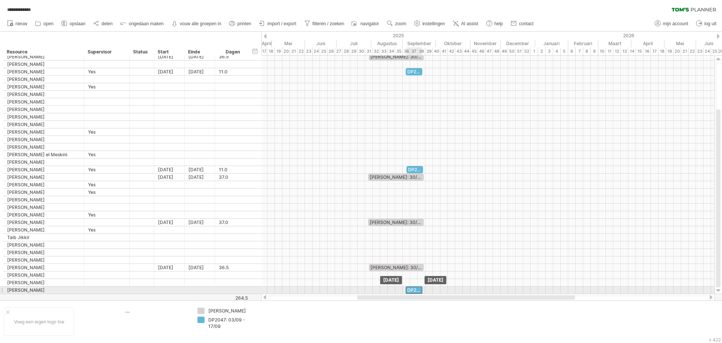
drag, startPoint x: 414, startPoint y: 167, endPoint x: 413, endPoint y: 292, distance: 124.5
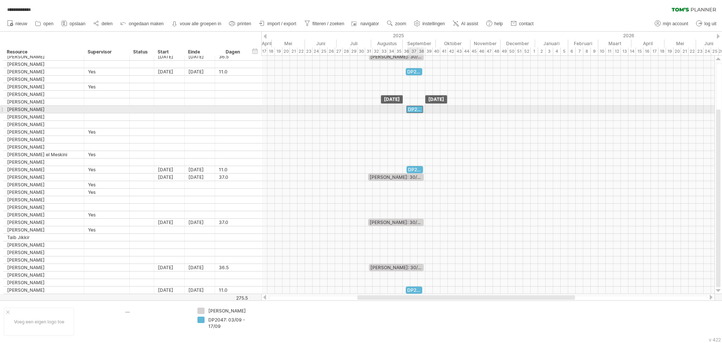
drag, startPoint x: 416, startPoint y: 289, endPoint x: 417, endPoint y: 109, distance: 180.1
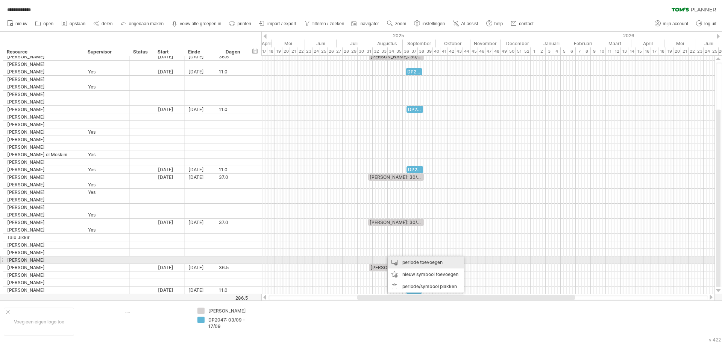
click at [413, 260] on div "periode toevoegen" at bounding box center [426, 262] width 76 height 12
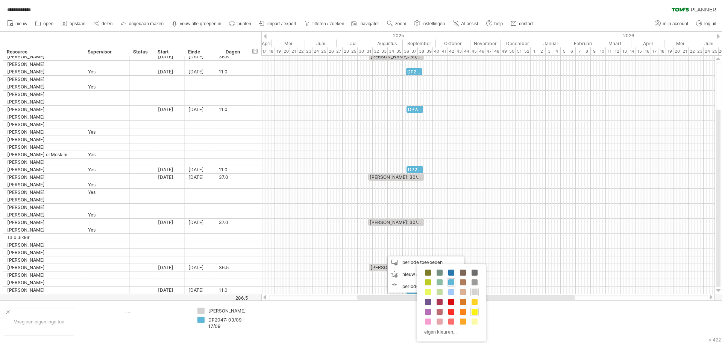
click at [475, 310] on span at bounding box center [475, 311] width 6 height 6
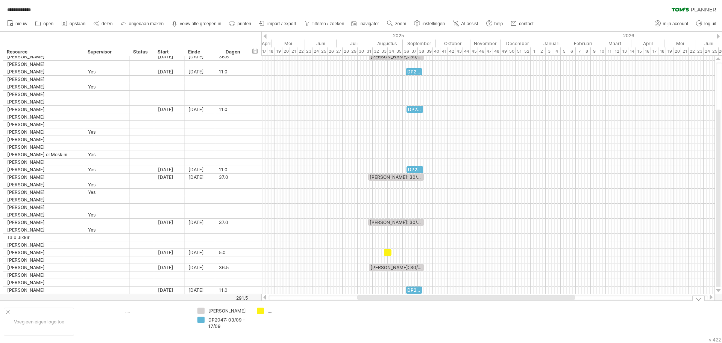
click at [270, 311] on div "...." at bounding box center [288, 310] width 41 height 6
type input "**********"
click at [301, 324] on td "**********" at bounding box center [282, 321] width 59 height 28
click at [386, 253] on div at bounding box center [388, 252] width 8 height 7
click at [191, 252] on div "[DATE]" at bounding box center [200, 252] width 30 height 7
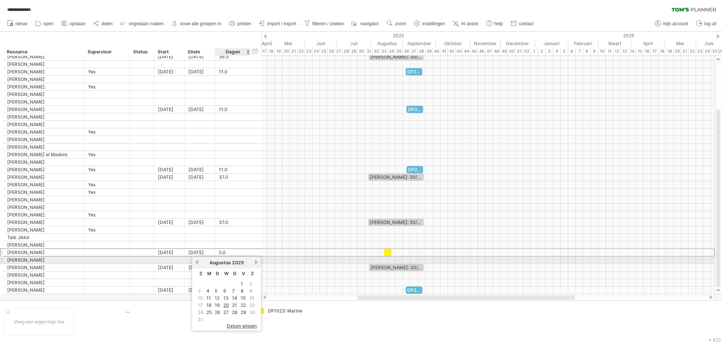
click at [256, 262] on link "volgende" at bounding box center [256, 262] width 6 height 6
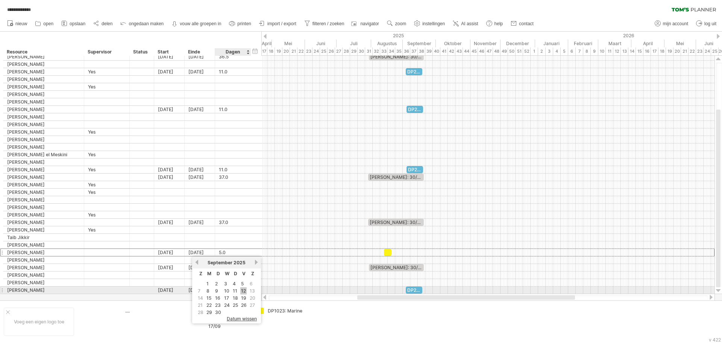
click at [243, 291] on link "12" at bounding box center [243, 290] width 6 height 7
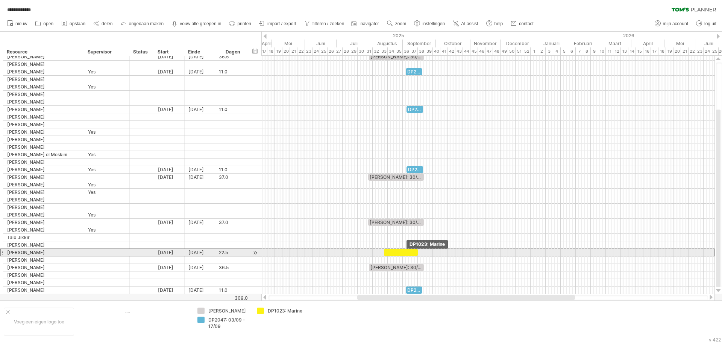
click at [401, 251] on div at bounding box center [401, 252] width 34 height 7
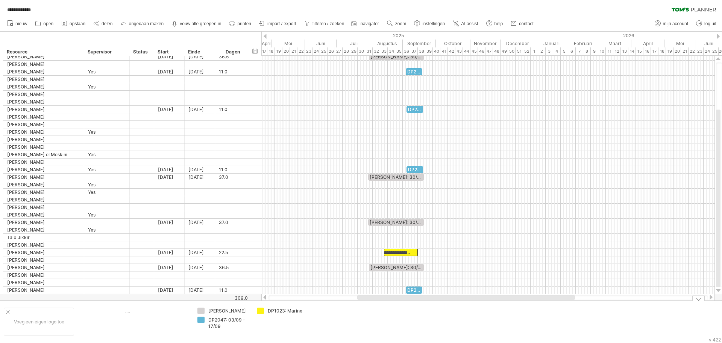
scroll to position [0, 0]
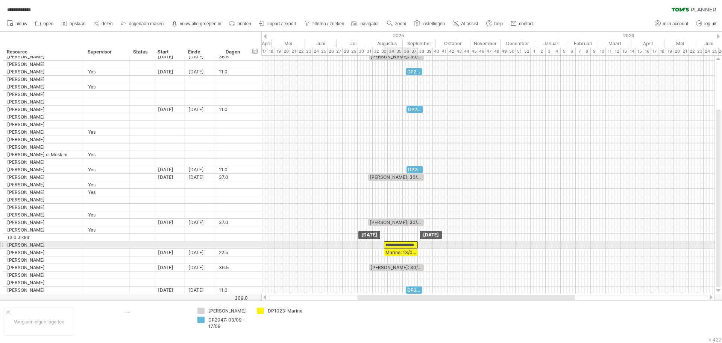
drag, startPoint x: 400, startPoint y: 250, endPoint x: 400, endPoint y: 244, distance: 6.8
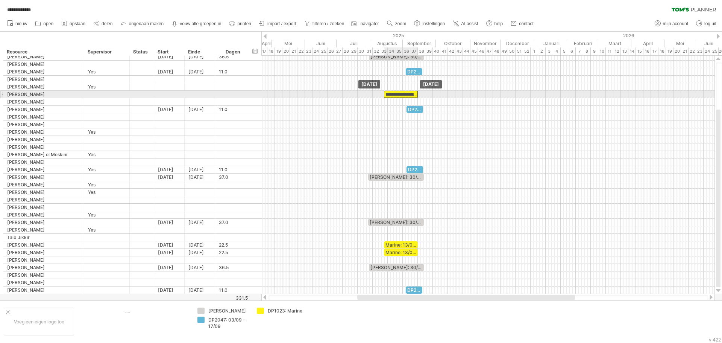
drag, startPoint x: 402, startPoint y: 244, endPoint x: 401, endPoint y: 91, distance: 152.3
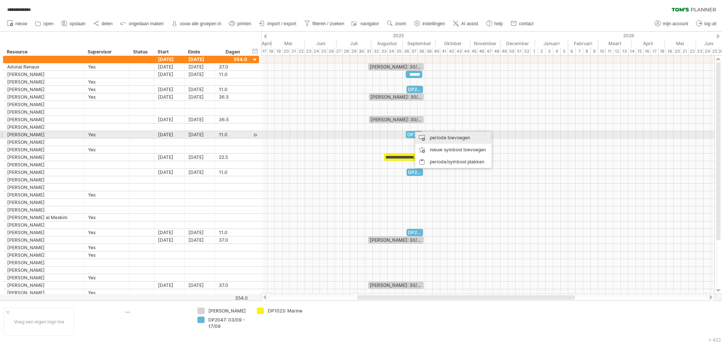
click at [450, 137] on div "periode toevoegen" at bounding box center [453, 138] width 76 height 12
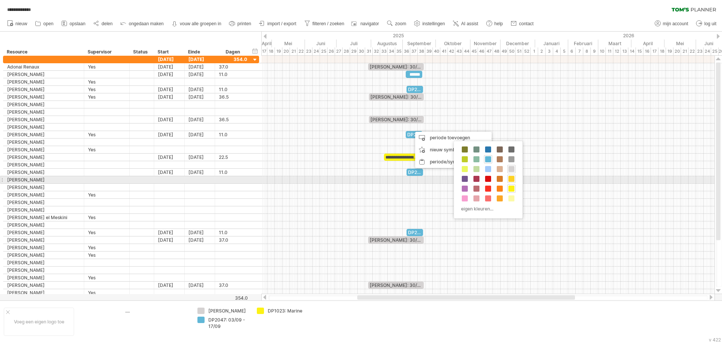
click at [511, 179] on span at bounding box center [511, 179] width 6 height 6
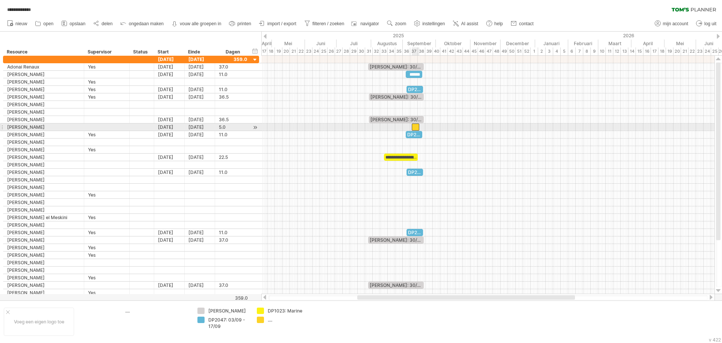
click at [417, 127] on div at bounding box center [416, 126] width 8 height 7
click at [416, 127] on div at bounding box center [416, 126] width 8 height 7
click at [166, 127] on div "[DATE]" at bounding box center [169, 126] width 30 height 7
click at [226, 137] on link "volgende" at bounding box center [226, 137] width 6 height 6
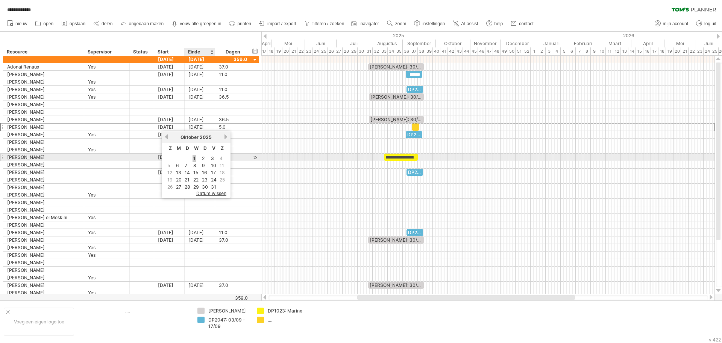
click at [193, 157] on link "1" at bounding box center [195, 158] width 4 height 7
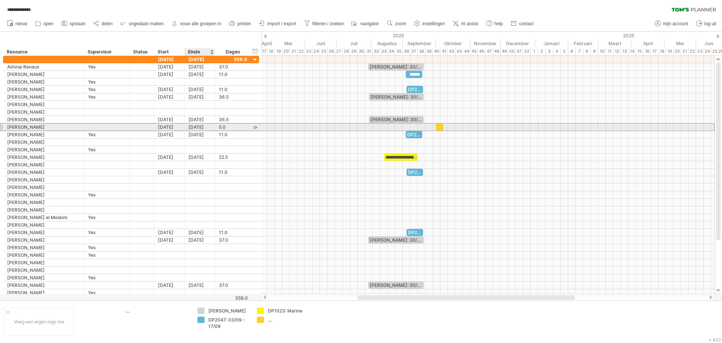
click at [197, 127] on div "[DATE]" at bounding box center [200, 126] width 30 height 7
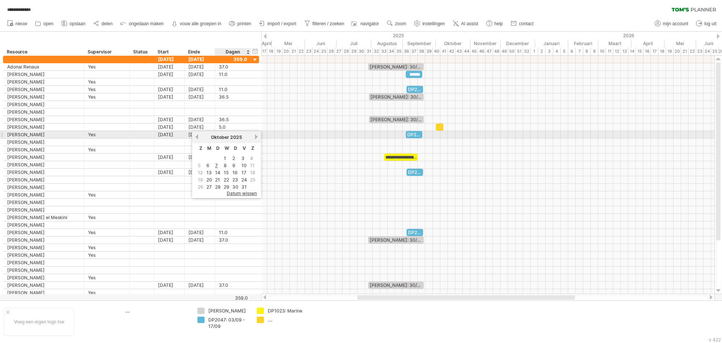
click at [256, 136] on link "volgende" at bounding box center [256, 137] width 6 height 6
click at [255, 136] on link "volgende" at bounding box center [256, 137] width 6 height 6
click at [216, 156] on link "2" at bounding box center [216, 158] width 4 height 7
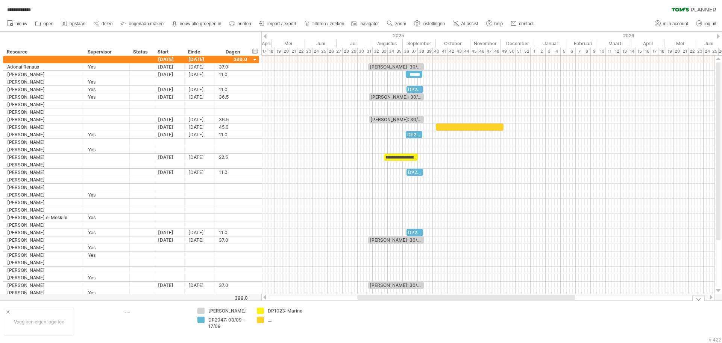
click at [260, 319] on div "**********" at bounding box center [361, 171] width 722 height 343
click at [269, 321] on div "...." at bounding box center [288, 319] width 41 height 6
type input "**********"
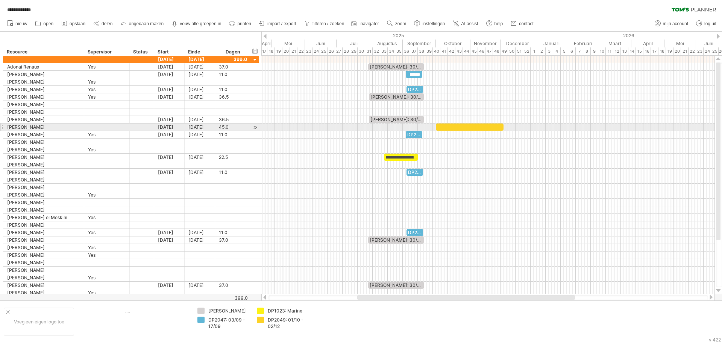
click at [467, 127] on div at bounding box center [470, 126] width 68 height 7
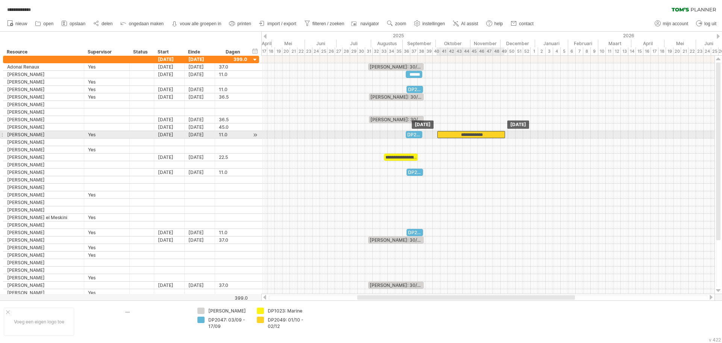
drag, startPoint x: 472, startPoint y: 126, endPoint x: 473, endPoint y: 132, distance: 6.1
click at [449, 134] on div "**********" at bounding box center [471, 134] width 68 height 7
click at [174, 134] on div "[DATE]" at bounding box center [169, 134] width 30 height 7
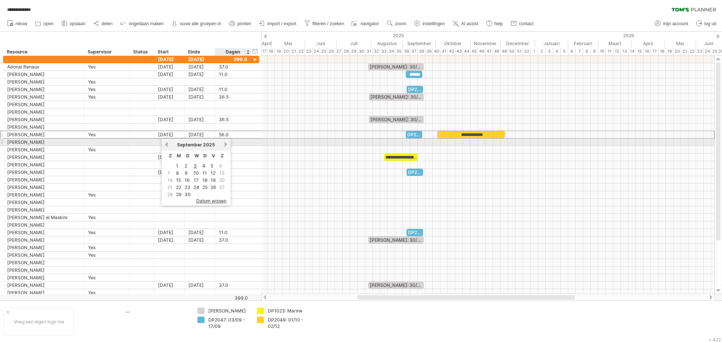
click at [225, 145] on link "volgende" at bounding box center [226, 144] width 6 height 6
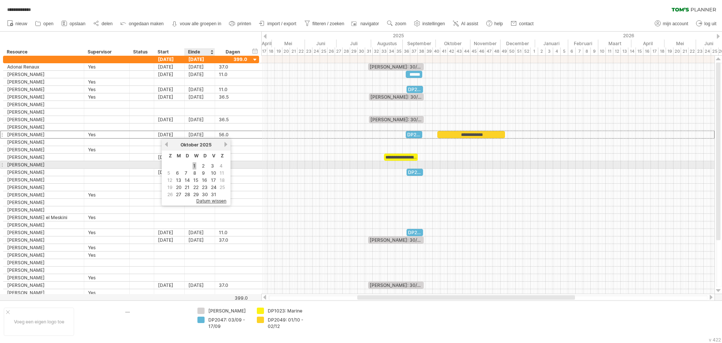
click at [194, 166] on link "1" at bounding box center [195, 165] width 4 height 7
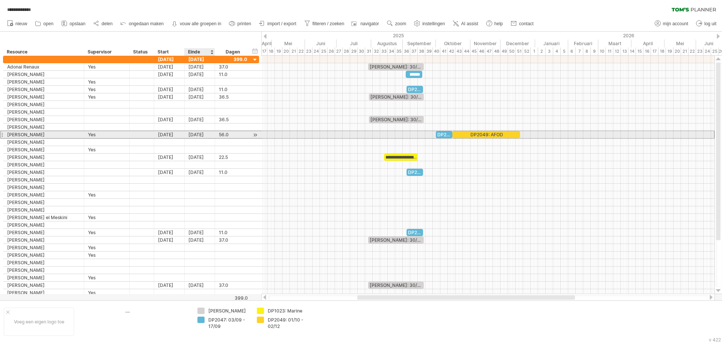
click at [194, 135] on div "[DATE]" at bounding box center [200, 134] width 30 height 7
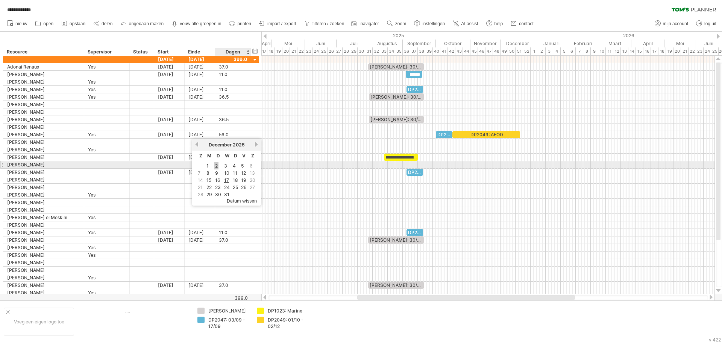
click at [215, 165] on link "2" at bounding box center [216, 165] width 4 height 7
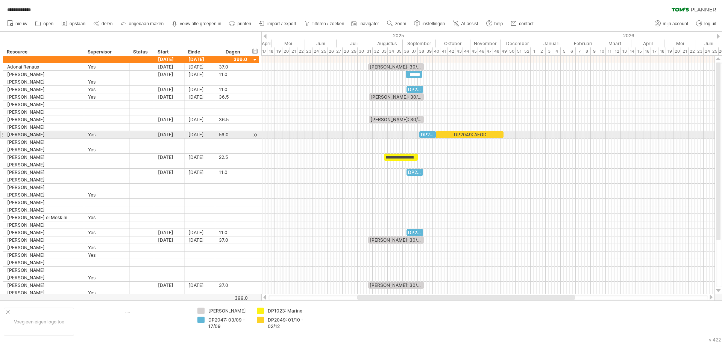
click at [458, 133] on div "DP2049: AFOD" at bounding box center [470, 134] width 68 height 7
drag, startPoint x: 424, startPoint y: 133, endPoint x: 413, endPoint y: 135, distance: 11.4
click at [413, 135] on div "DP2047" at bounding box center [416, 134] width 17 height 7
click at [162, 134] on div "[DATE]" at bounding box center [169, 134] width 30 height 7
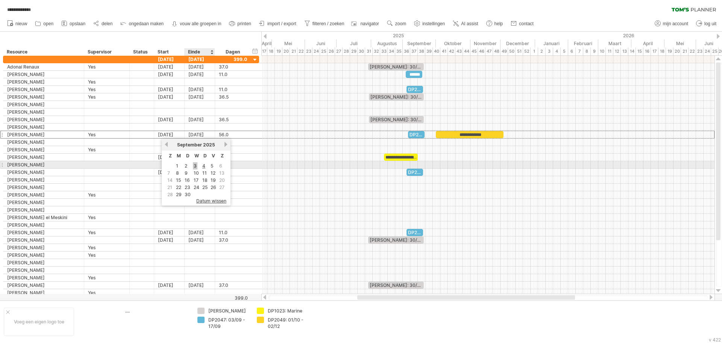
click at [196, 166] on link "3" at bounding box center [195, 165] width 5 height 7
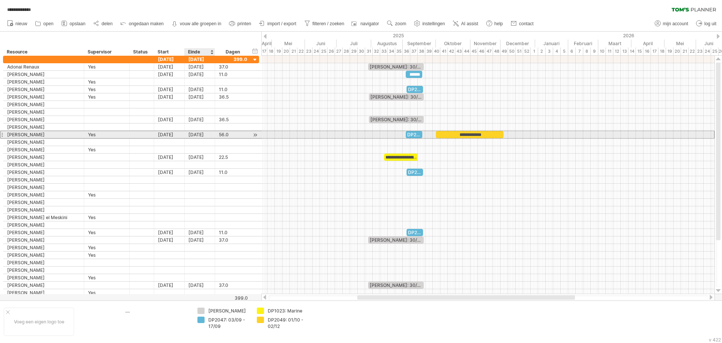
click at [193, 134] on div "[DATE]" at bounding box center [200, 134] width 30 height 7
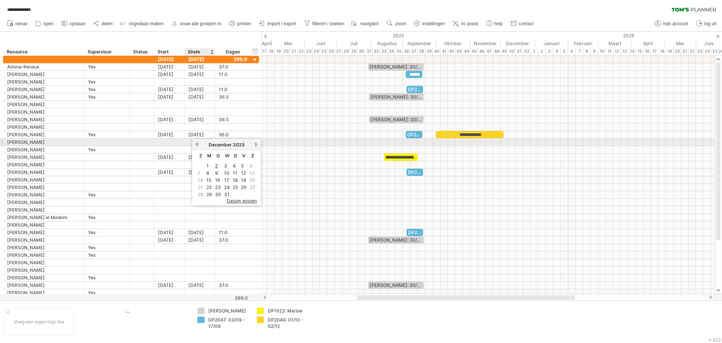
click at [196, 144] on link "vorige" at bounding box center [197, 144] width 6 height 6
click at [225, 181] on link "17" at bounding box center [226, 179] width 6 height 7
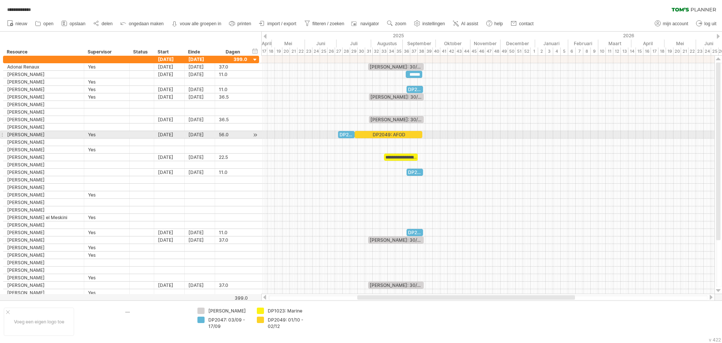
click at [412, 135] on div "DP2049: AFOD" at bounding box center [389, 134] width 68 height 7
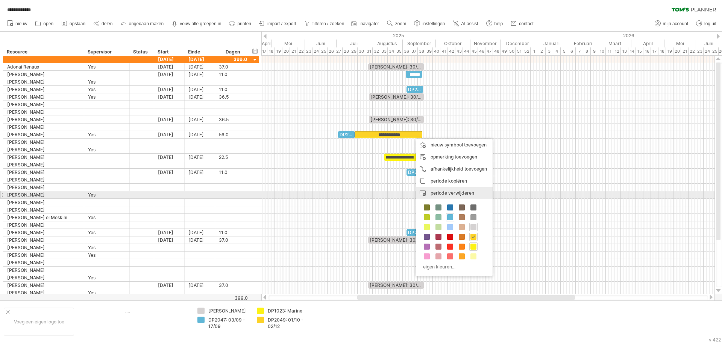
click at [454, 192] on span "periode verwijderen" at bounding box center [453, 193] width 44 height 6
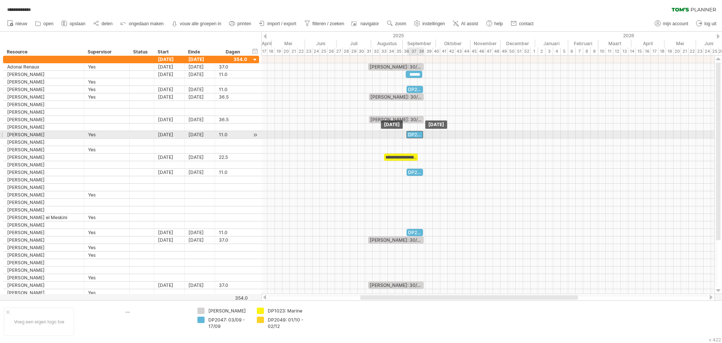
drag, startPoint x: 346, startPoint y: 135, endPoint x: 414, endPoint y: 136, distance: 68.4
click at [414, 136] on div "DP2047" at bounding box center [415, 134] width 17 height 7
click at [190, 135] on div "[DATE]" at bounding box center [200, 134] width 30 height 7
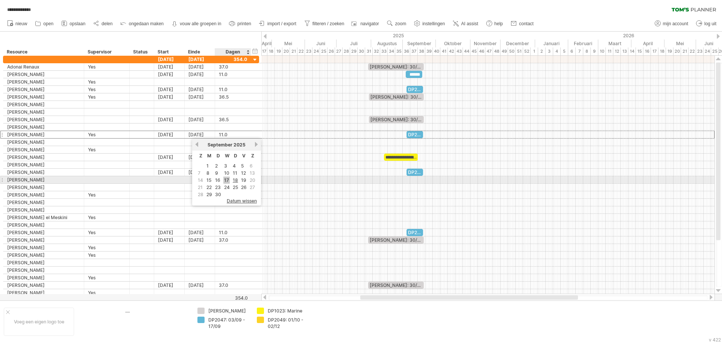
click at [228, 181] on link "17" at bounding box center [226, 179] width 6 height 7
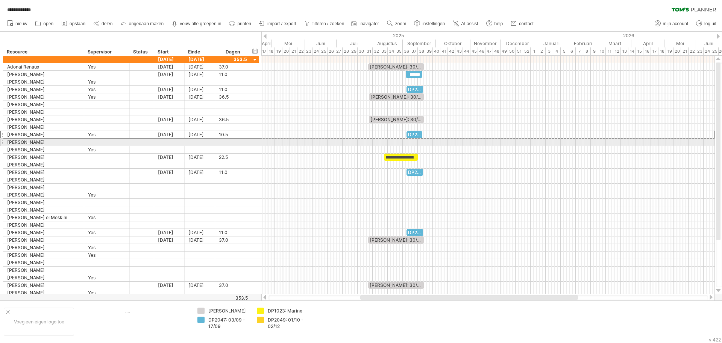
click at [465, 144] on div at bounding box center [487, 142] width 453 height 8
click at [516, 142] on div "periode toevoegen" at bounding box center [530, 143] width 76 height 12
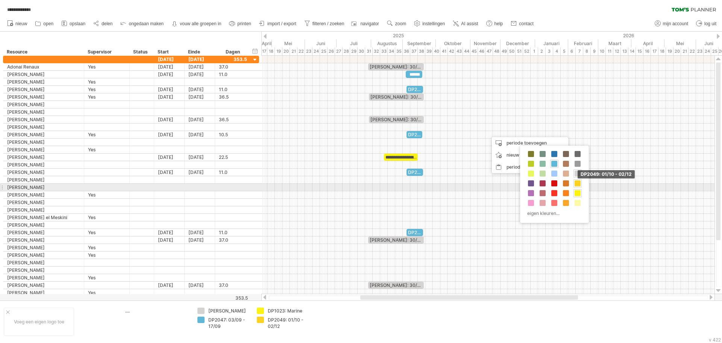
click at [578, 184] on span at bounding box center [578, 183] width 6 height 6
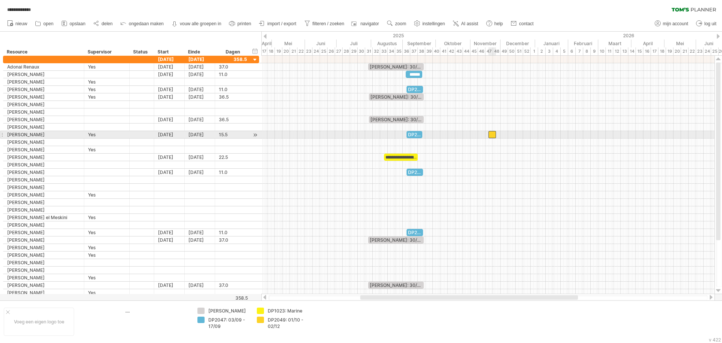
click at [492, 134] on div at bounding box center [493, 134] width 8 height 7
click at [505, 134] on div at bounding box center [487, 135] width 453 height 8
drag, startPoint x: 495, startPoint y: 135, endPoint x: 540, endPoint y: 134, distance: 45.9
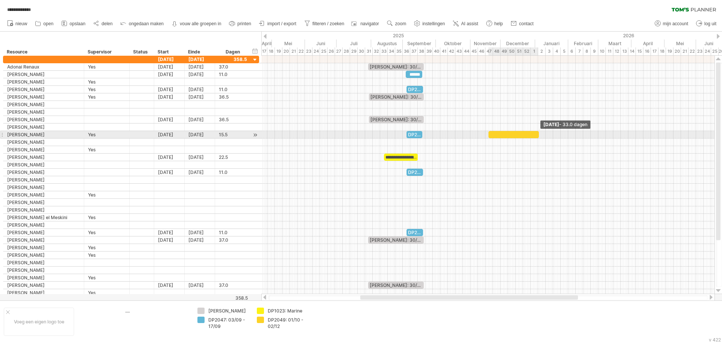
click at [540, 134] on span at bounding box center [538, 134] width 3 height 7
click at [517, 134] on div at bounding box center [515, 134] width 53 height 7
click at [256, 135] on div at bounding box center [255, 135] width 7 height 8
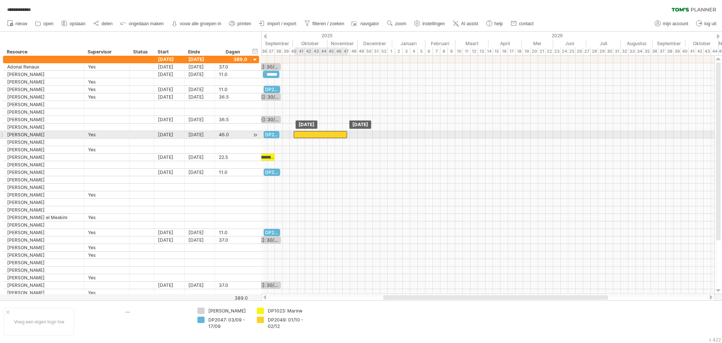
drag, startPoint x: 356, startPoint y: 134, endPoint x: 304, endPoint y: 135, distance: 51.9
click at [304, 135] on div at bounding box center [320, 134] width 53 height 7
click at [341, 146] on div at bounding box center [487, 150] width 453 height 8
click at [338, 135] on div at bounding box center [320, 134] width 53 height 7
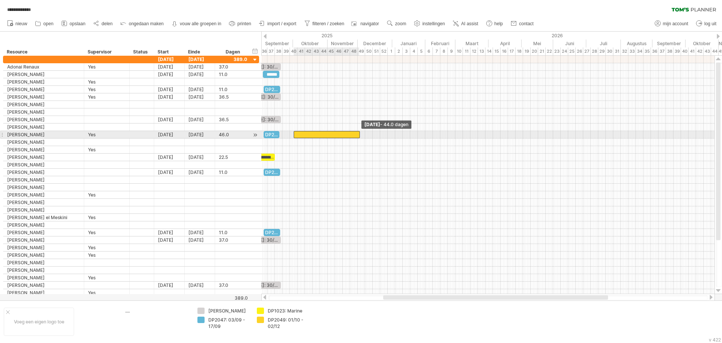
drag, startPoint x: 347, startPoint y: 134, endPoint x: 359, endPoint y: 134, distance: 12.4
click at [359, 134] on span at bounding box center [359, 134] width 3 height 7
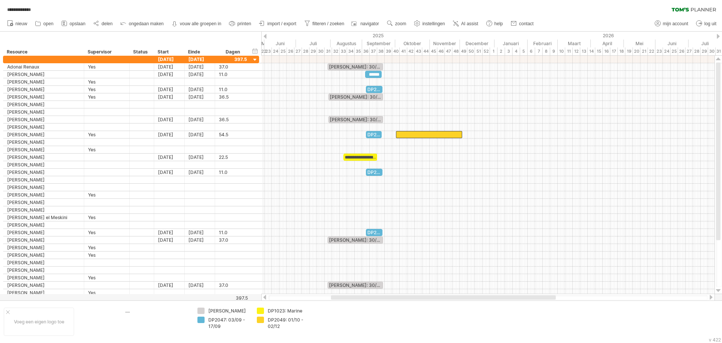
drag, startPoint x: 414, startPoint y: 297, endPoint x: 361, endPoint y: 299, distance: 52.3
click at [361, 299] on div at bounding box center [443, 297] width 225 height 5
click at [254, 50] on div "verberg start/eind/duur toon start/eind/duur" at bounding box center [255, 51] width 7 height 8
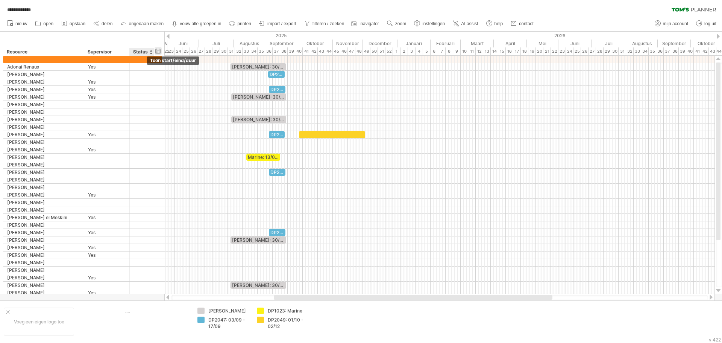
click at [158, 51] on div "verberg start/eind/duur toon start/eind/duur" at bounding box center [158, 51] width 7 height 8
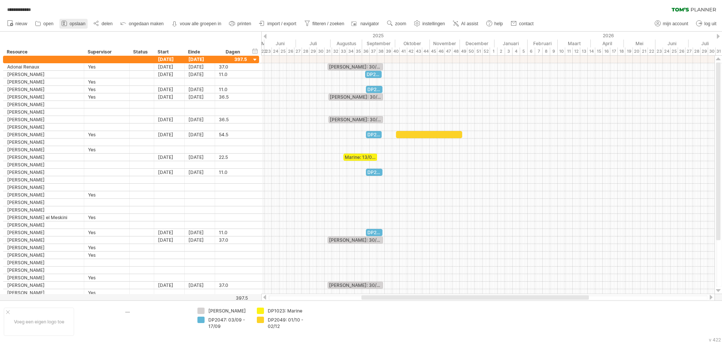
click at [66, 24] on icon at bounding box center [65, 24] width 8 height 8
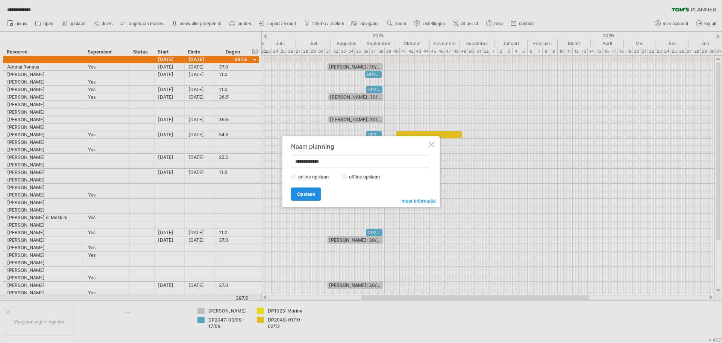
click at [311, 195] on span "Opslaan" at bounding box center [306, 194] width 18 height 6
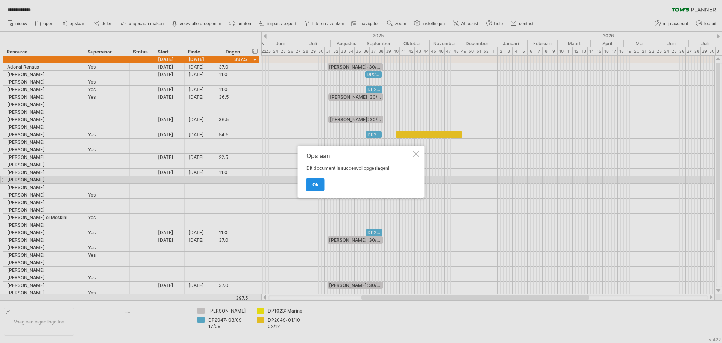
click at [314, 187] on span "ok" at bounding box center [316, 185] width 6 height 6
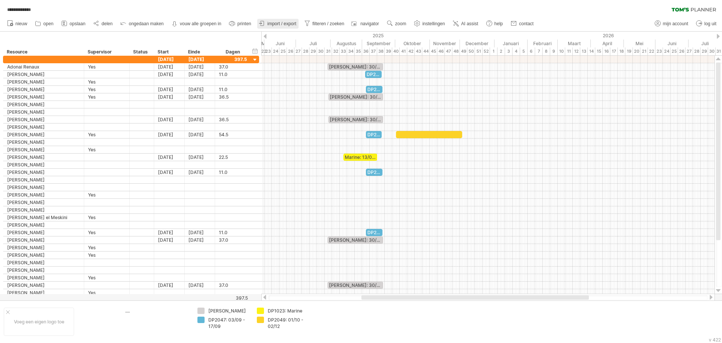
click at [288, 24] on span "import / export" at bounding box center [281, 23] width 29 height 5
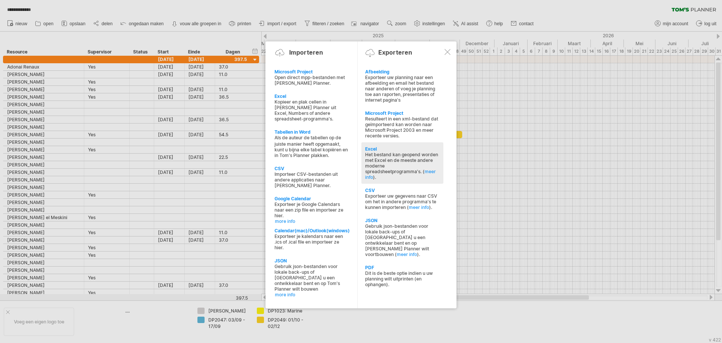
click at [396, 152] on div "Het bestand kan geopend worden met Excel en de meeste andere moderne spreadshee…" at bounding box center [402, 166] width 74 height 28
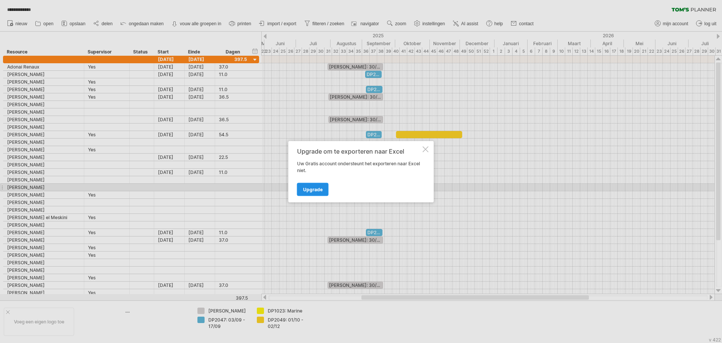
click at [301, 190] on link "Upgrade" at bounding box center [313, 188] width 32 height 13
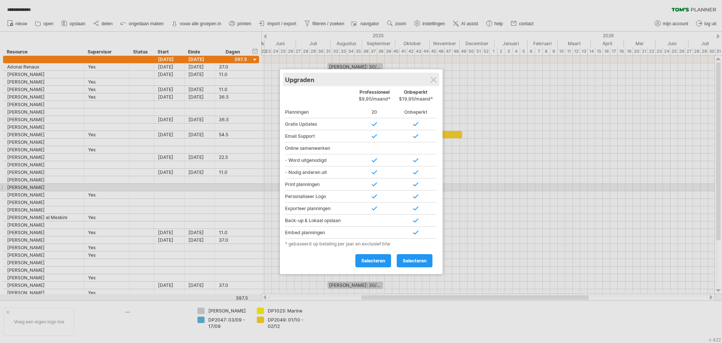
click at [428, 82] on div "Upgraden" at bounding box center [361, 80] width 152 height 14
click at [434, 81] on div at bounding box center [434, 80] width 6 height 6
